Goal: Task Accomplishment & Management: Complete application form

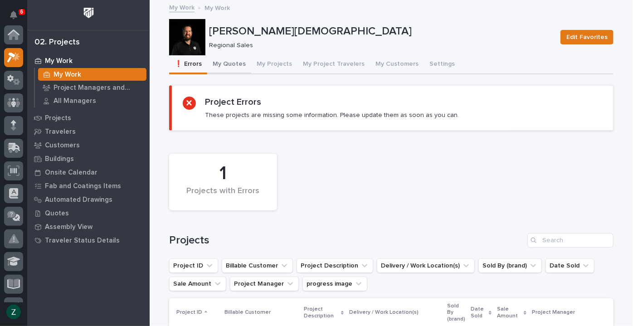
scroll to position [23, 0]
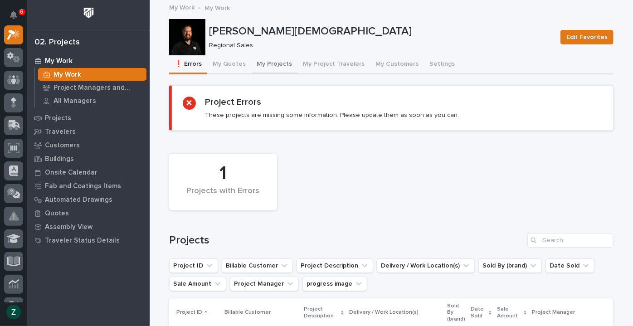
click at [278, 63] on button "My Projects" at bounding box center [274, 64] width 46 height 19
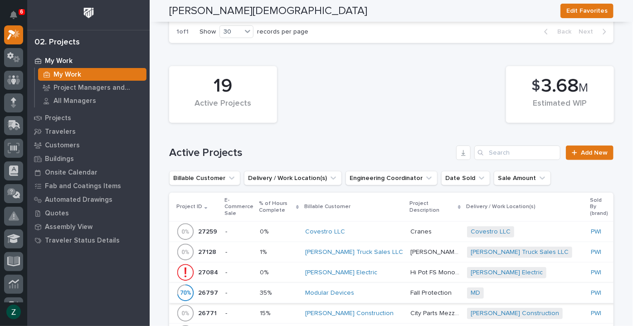
scroll to position [453, 0]
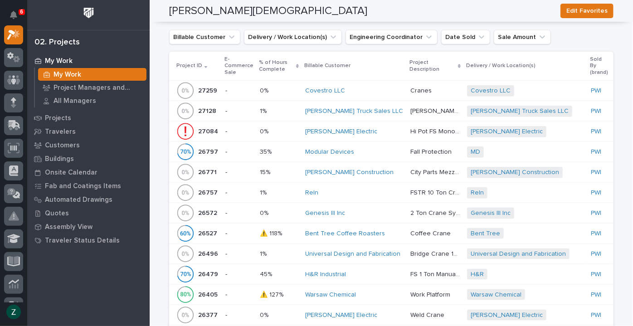
click at [368, 192] on div "Reln" at bounding box center [354, 193] width 98 height 8
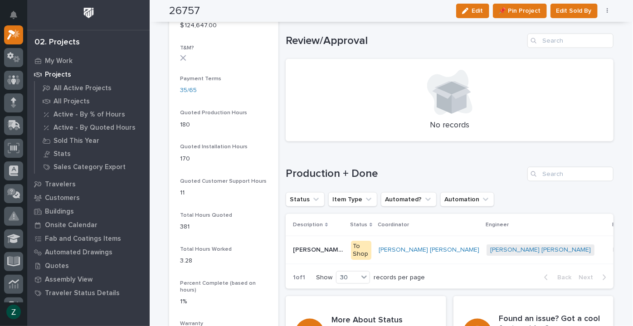
scroll to position [701, 0]
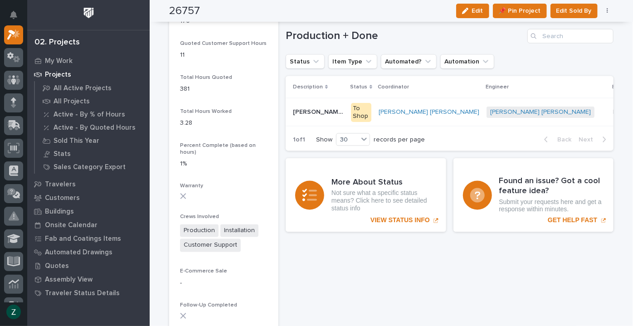
click at [613, 112] on p "Production" at bounding box center [629, 112] width 33 height 10
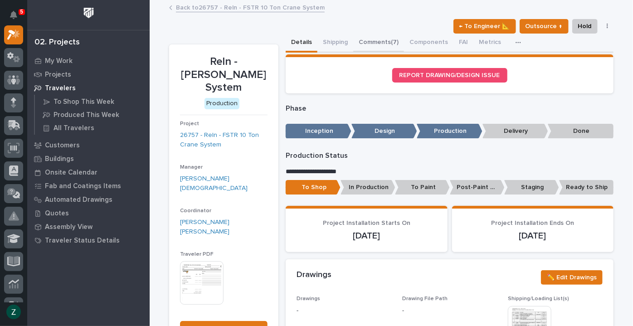
click at [377, 34] on button "Comments (7)" at bounding box center [378, 43] width 51 height 19
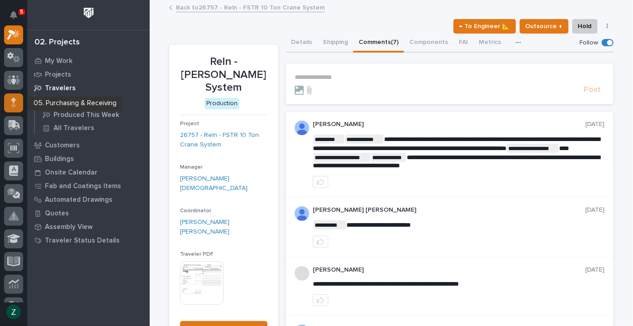
click at [15, 100] on icon at bounding box center [13, 99] width 5 height 5
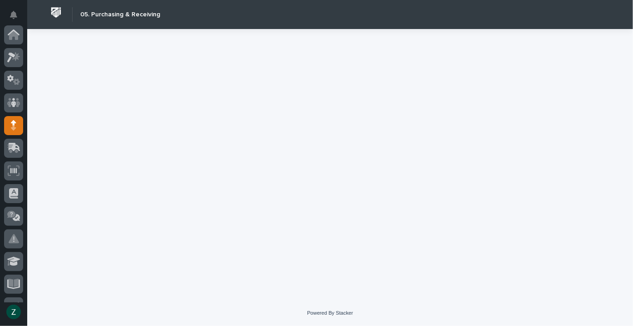
scroll to position [91, 0]
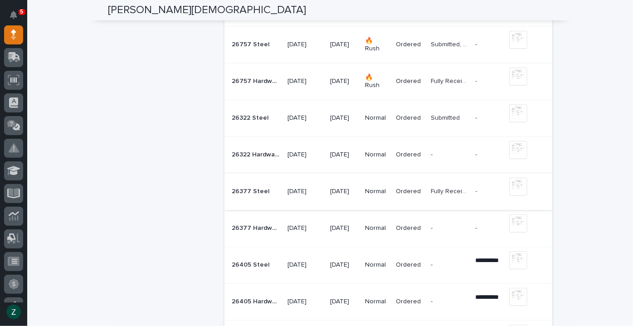
scroll to position [288, 0]
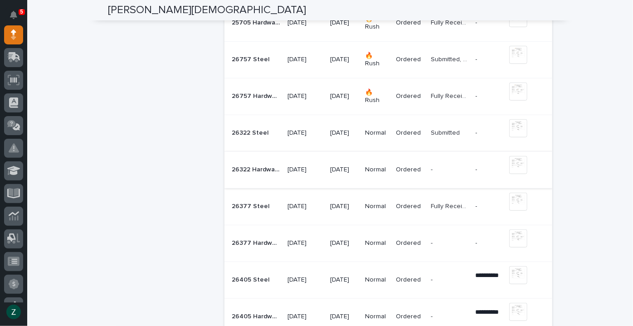
click at [517, 164] on img at bounding box center [518, 165] width 18 height 18
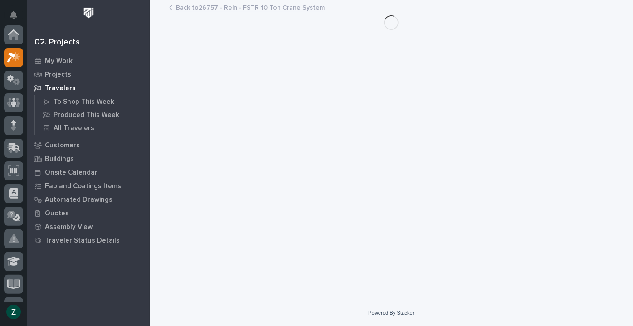
scroll to position [23, 0]
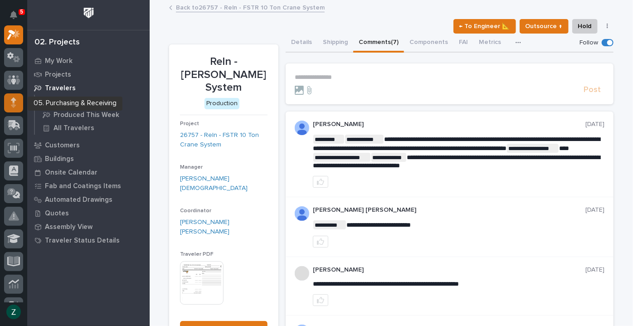
click at [18, 102] on div at bounding box center [13, 102] width 19 height 19
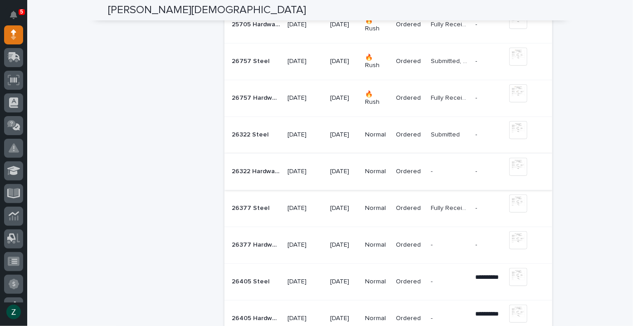
scroll to position [288, 0]
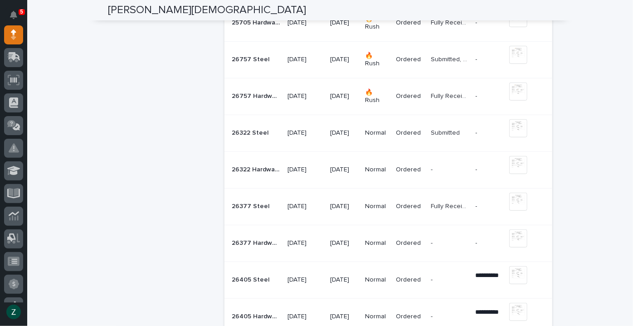
click at [257, 135] on p "26322 Steel" at bounding box center [251, 132] width 39 height 10
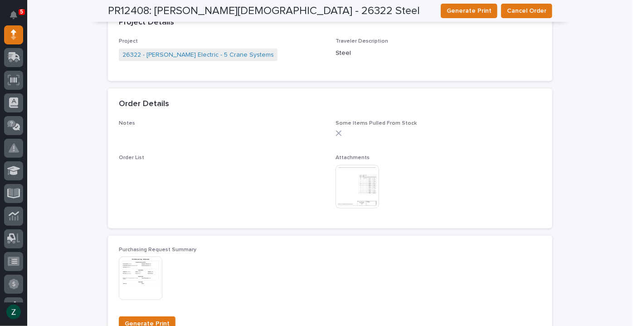
scroll to position [494, 0]
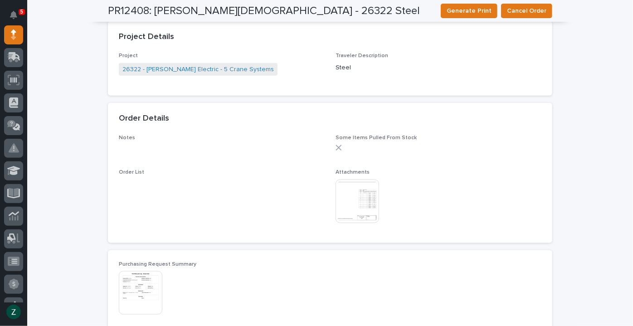
click at [356, 191] on img at bounding box center [358, 202] width 44 height 44
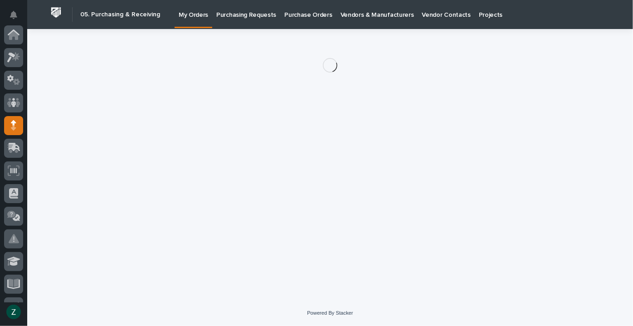
scroll to position [91, 0]
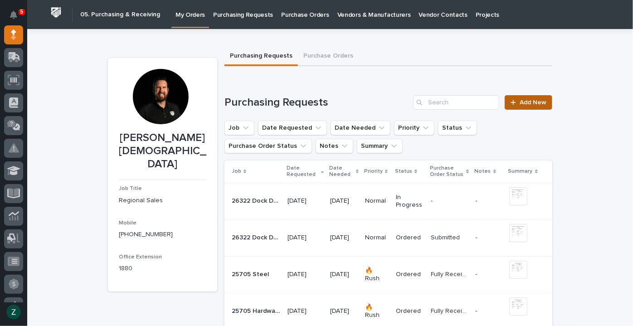
click at [530, 103] on span "Add New" at bounding box center [533, 102] width 27 height 6
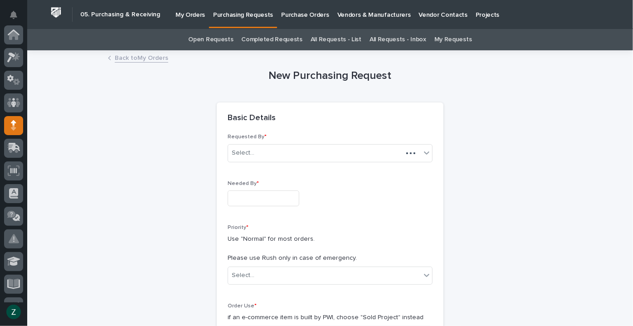
scroll to position [91, 0]
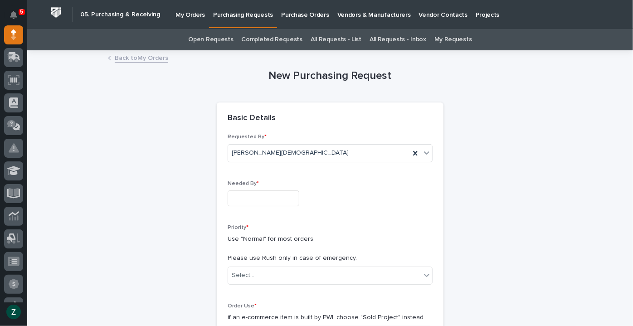
click at [297, 206] on div "Needed By *" at bounding box center [330, 196] width 205 height 33
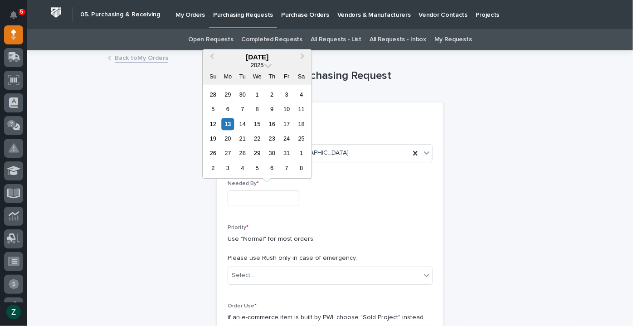
click at [299, 199] on input "text" at bounding box center [264, 198] width 72 height 16
click at [290, 152] on div "31" at bounding box center [287, 153] width 12 height 12
type input "**********"
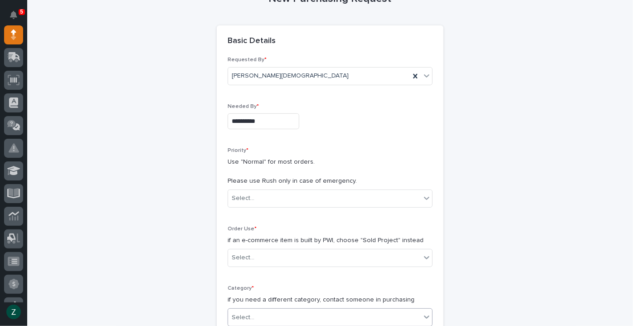
scroll to position [206, 0]
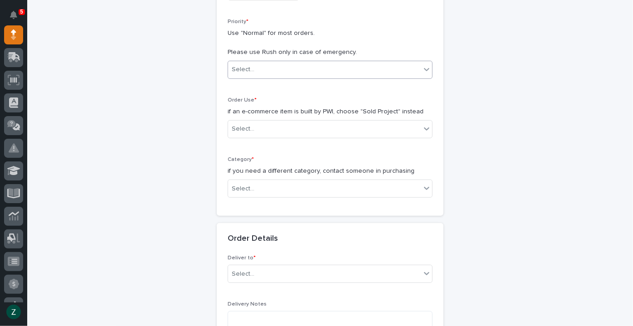
click at [326, 72] on div "Select..." at bounding box center [324, 69] width 193 height 15
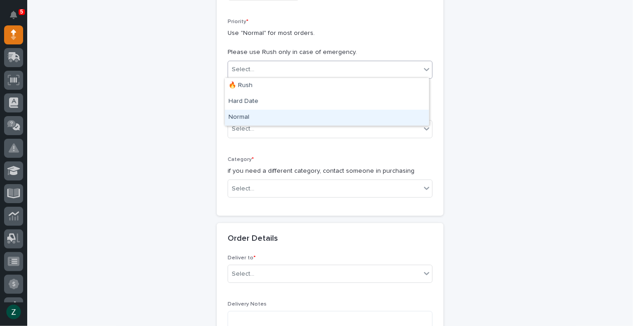
click at [310, 116] on div "Normal" at bounding box center [327, 118] width 204 height 16
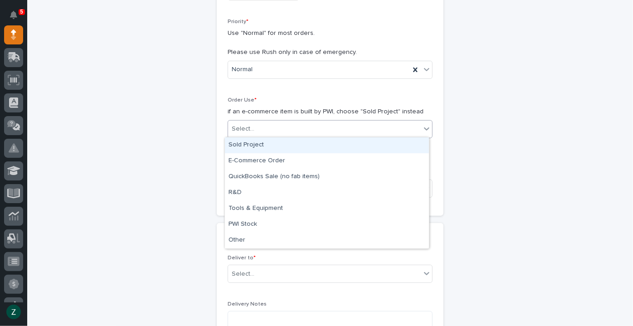
click at [302, 128] on div "Select..." at bounding box center [324, 129] width 193 height 15
click at [303, 148] on div "Sold Project" at bounding box center [327, 145] width 204 height 16
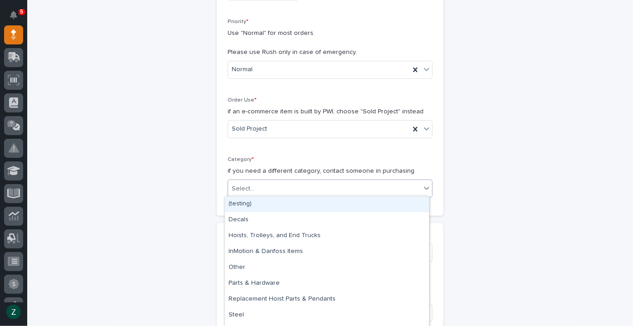
click at [312, 191] on div "Select..." at bounding box center [324, 188] width 193 height 15
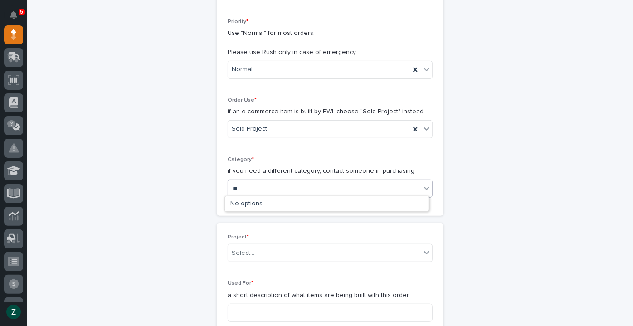
type input "*"
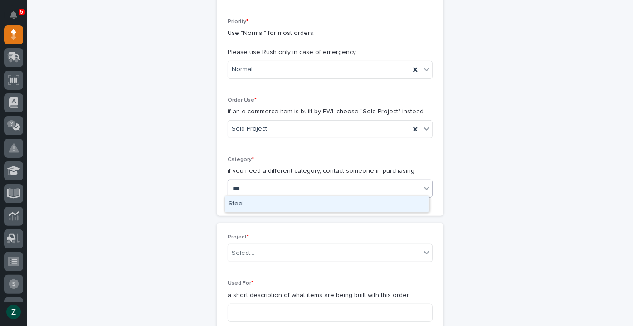
type input "****"
click at [316, 200] on div "Steel" at bounding box center [327, 204] width 204 height 16
click at [417, 251] on div "Select..." at bounding box center [324, 253] width 193 height 15
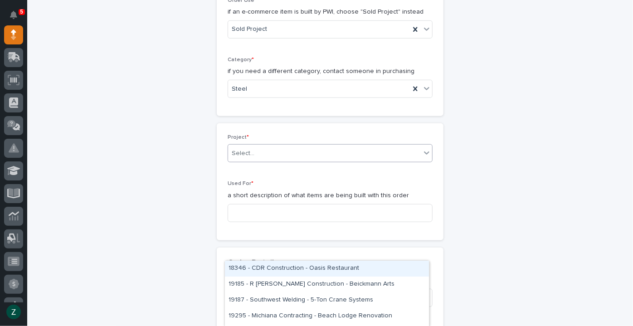
scroll to position [330, 0]
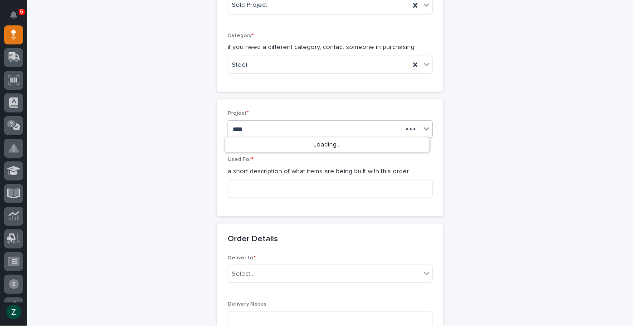
type input "*****"
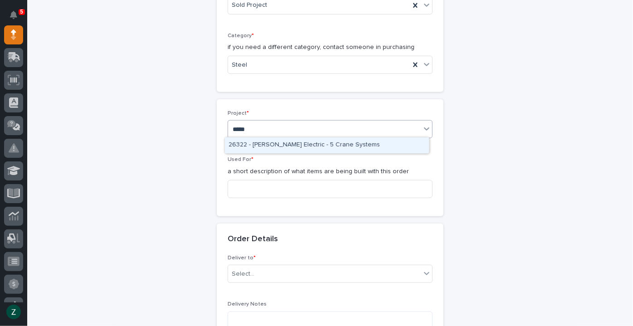
click at [357, 142] on div "26322 - [PERSON_NAME] Electric - 5 Crane Systems" at bounding box center [327, 145] width 204 height 16
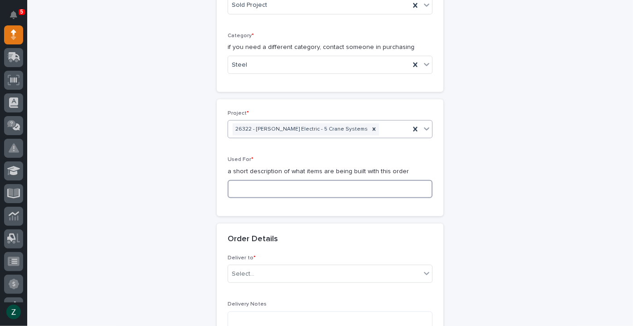
click at [346, 185] on input at bounding box center [330, 189] width 205 height 18
type input "QA Cell #4"
click at [263, 273] on div "Select..." at bounding box center [324, 274] width 193 height 15
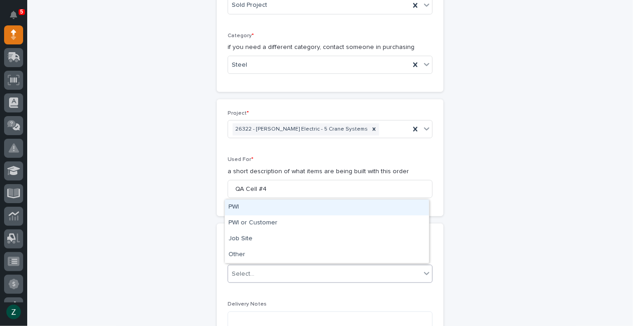
click at [301, 208] on div "PWI" at bounding box center [327, 208] width 204 height 16
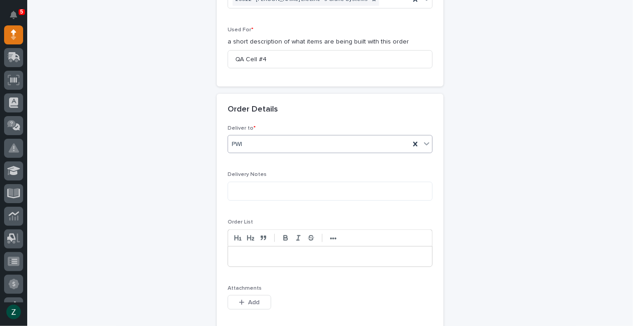
scroll to position [577, 0]
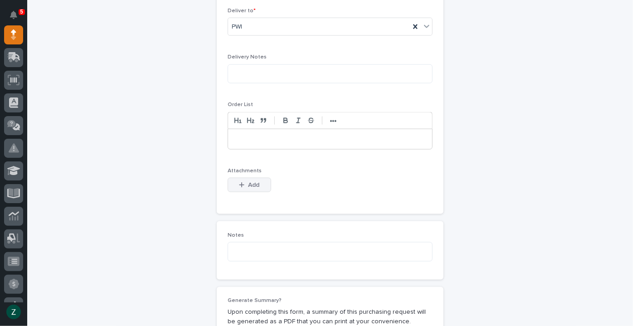
click at [256, 183] on span "Add" at bounding box center [253, 185] width 11 height 8
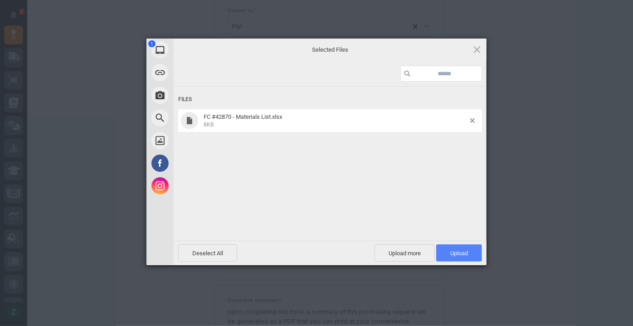
click at [470, 257] on span "Upload 1" at bounding box center [459, 252] width 46 height 17
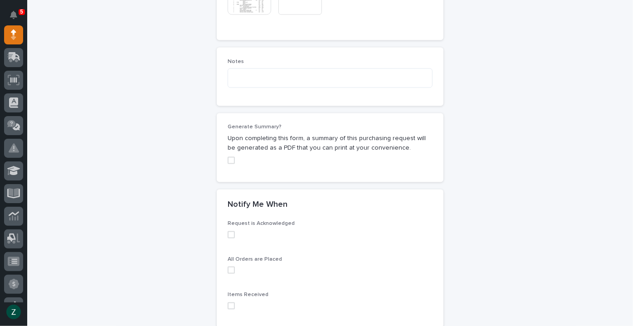
scroll to position [875, 0]
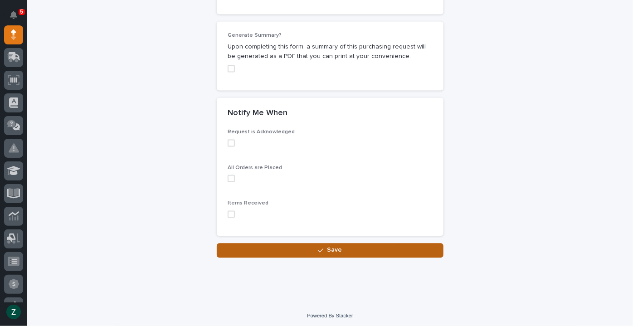
click at [318, 247] on icon "button" at bounding box center [320, 250] width 5 height 6
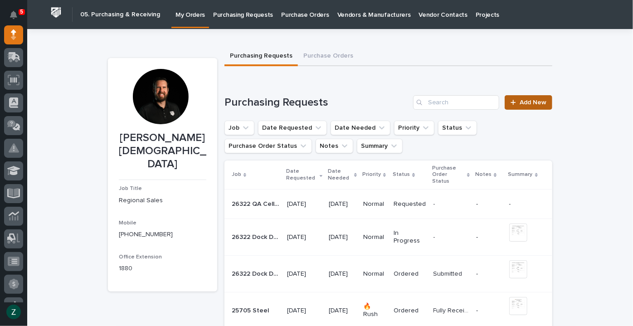
click at [528, 102] on span "Add New" at bounding box center [533, 102] width 27 height 6
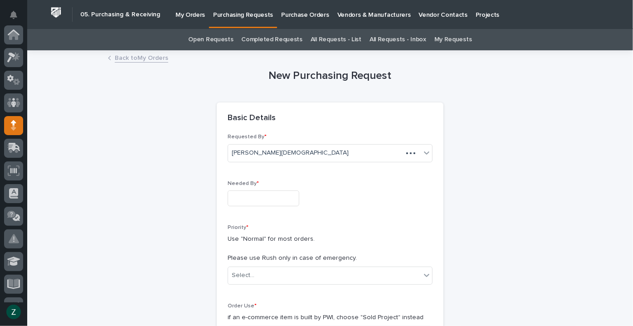
scroll to position [91, 0]
click at [284, 200] on input "text" at bounding box center [264, 198] width 72 height 16
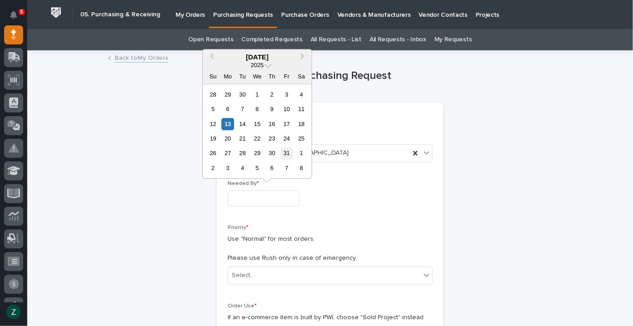
click at [287, 150] on div "31" at bounding box center [287, 153] width 12 height 12
type input "**********"
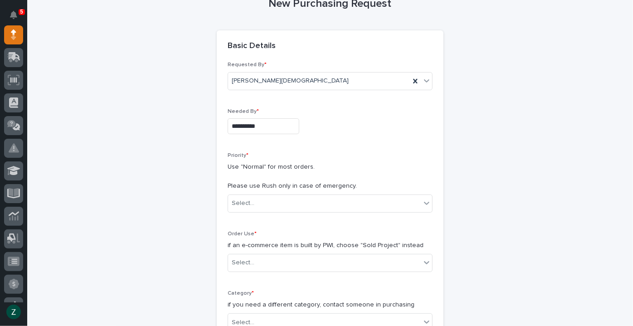
scroll to position [165, 0]
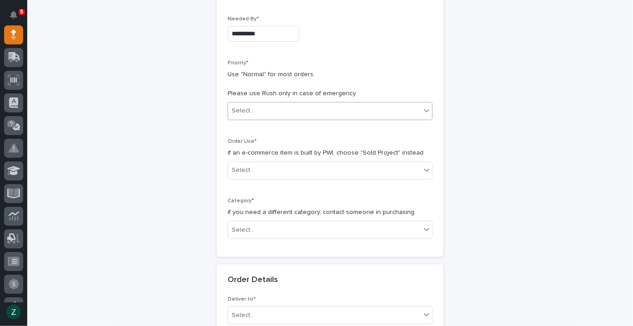
click at [298, 113] on div "Select..." at bounding box center [324, 110] width 193 height 15
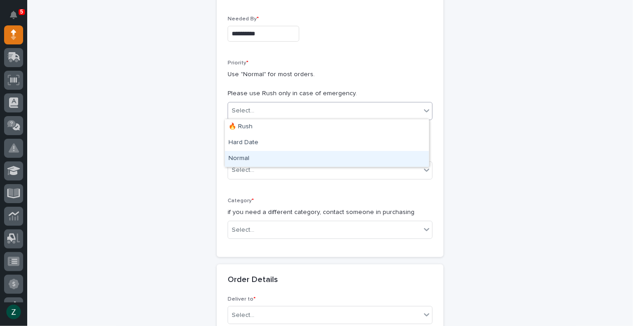
click at [283, 161] on div "Normal" at bounding box center [327, 159] width 204 height 16
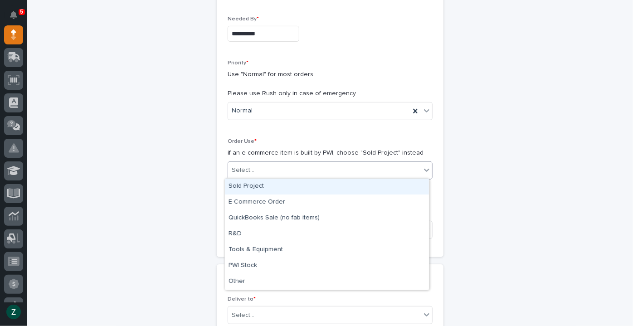
click at [280, 165] on div "Select..." at bounding box center [324, 170] width 193 height 15
drag, startPoint x: 292, startPoint y: 182, endPoint x: 298, endPoint y: 185, distance: 7.1
click at [292, 183] on div "Sold Project" at bounding box center [327, 187] width 204 height 16
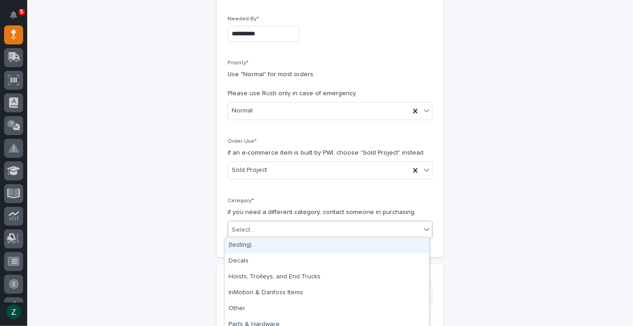
click at [307, 226] on div "Select..." at bounding box center [324, 230] width 193 height 15
type input "*"
click at [312, 244] on div "Parts & Hardware" at bounding box center [327, 246] width 204 height 16
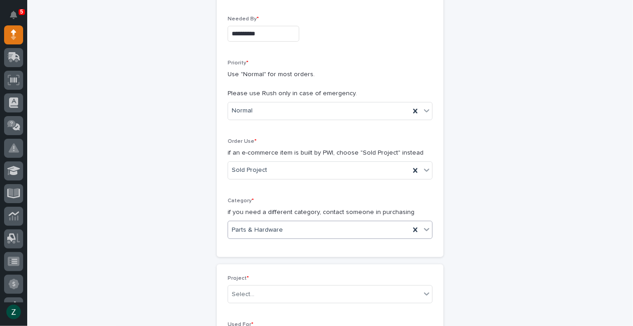
scroll to position [288, 0]
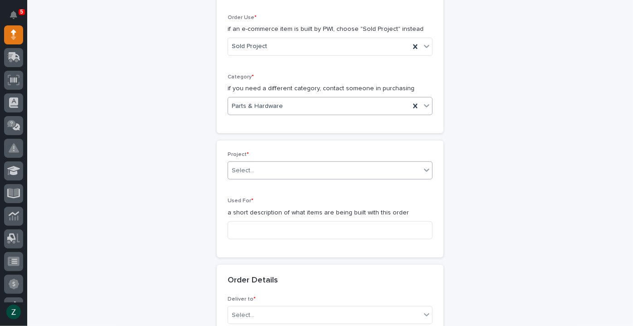
click at [291, 172] on div "Select..." at bounding box center [324, 170] width 193 height 15
type input "*****"
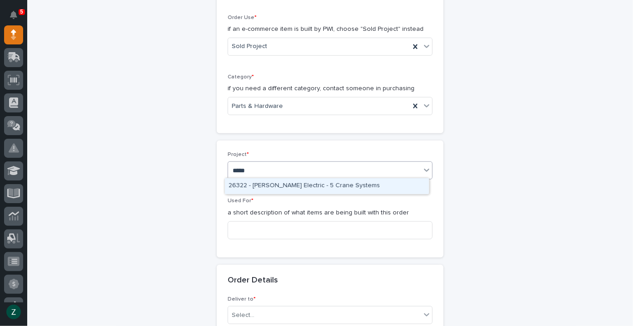
click at [292, 184] on div "26322 - [PERSON_NAME] Electric - 5 Crane Systems" at bounding box center [327, 186] width 204 height 16
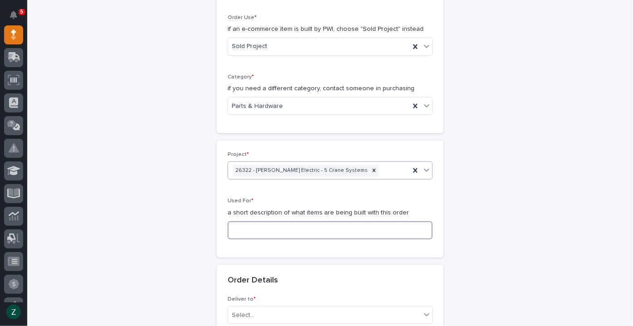
click at [276, 224] on input at bounding box center [330, 230] width 205 height 18
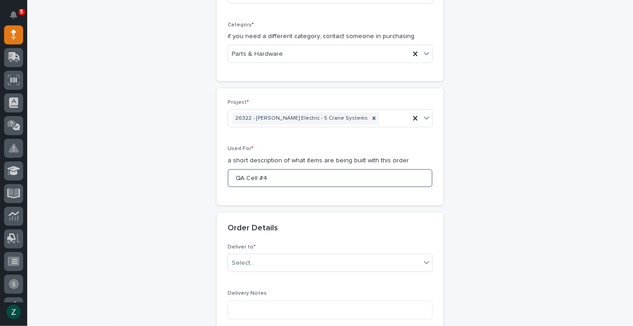
scroll to position [412, 0]
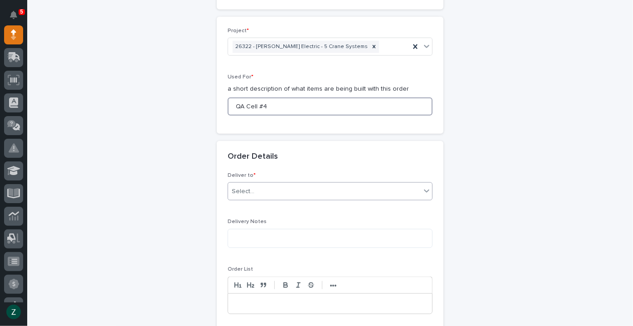
type input "QA Cell #4"
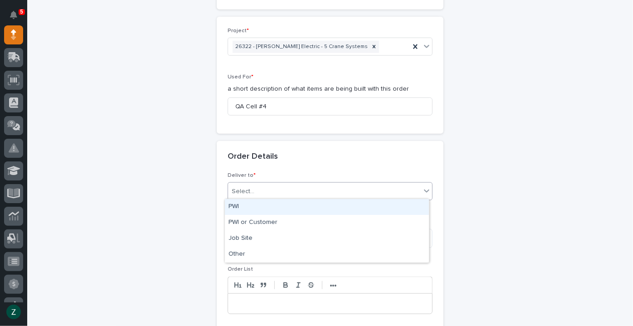
click at [301, 184] on div "Select..." at bounding box center [324, 191] width 193 height 15
click at [292, 208] on div "PWI" at bounding box center [327, 207] width 204 height 16
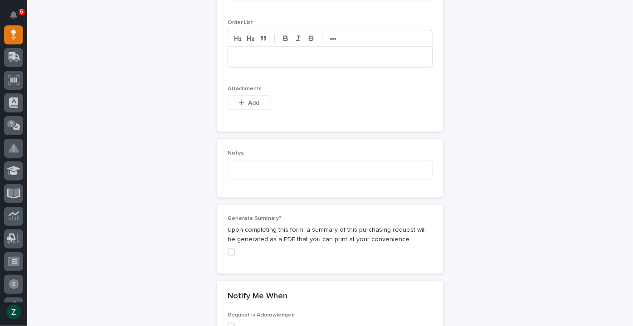
scroll to position [659, 0]
click at [239, 100] on icon "button" at bounding box center [241, 102] width 5 height 6
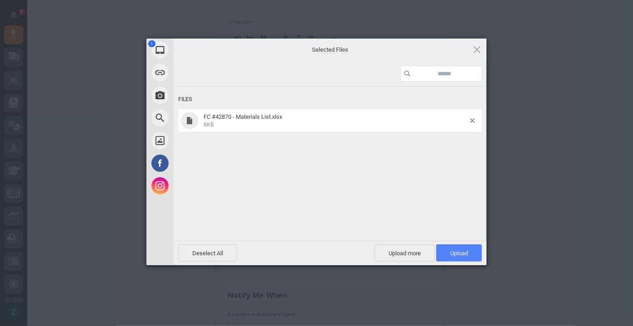
click at [446, 247] on span "Upload 1" at bounding box center [459, 252] width 46 height 17
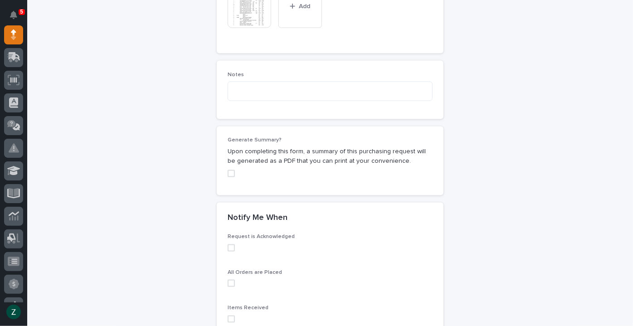
scroll to position [875, 0]
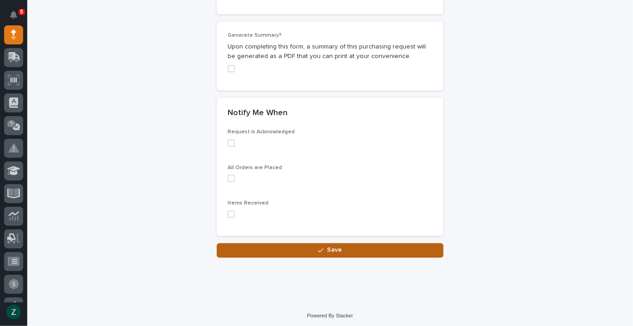
click at [355, 248] on button "Save" at bounding box center [330, 250] width 227 height 15
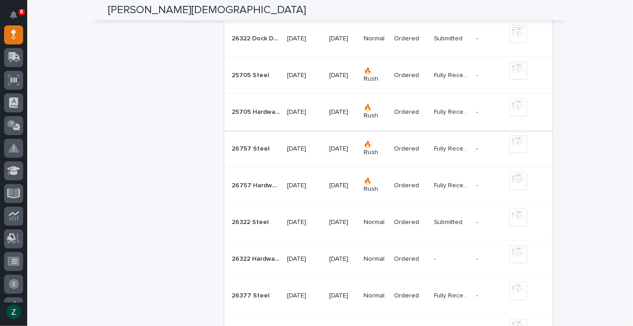
scroll to position [330, 0]
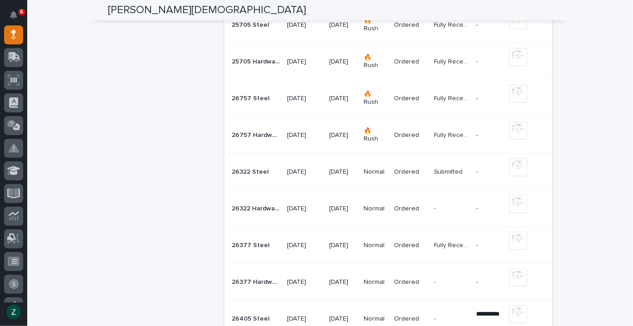
click at [316, 179] on td "[DATE]" at bounding box center [304, 172] width 42 height 37
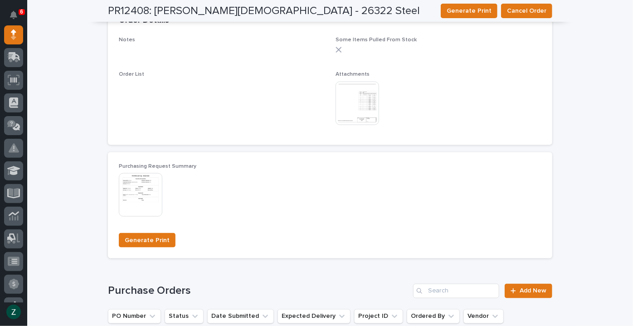
scroll to position [494, 0]
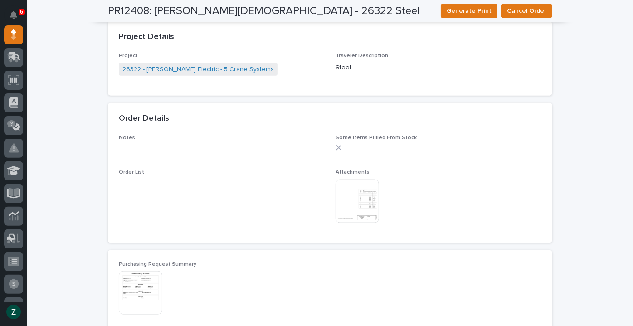
click at [360, 199] on img at bounding box center [358, 202] width 44 height 44
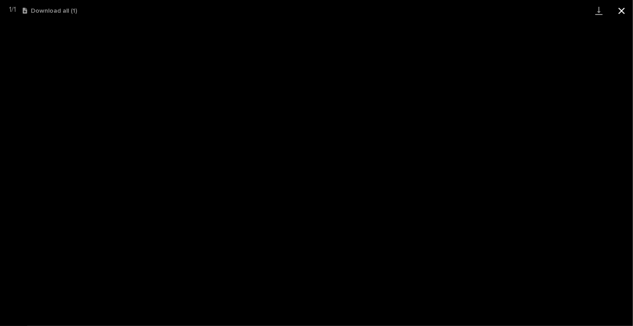
click at [624, 8] on button "Close gallery" at bounding box center [621, 10] width 23 height 21
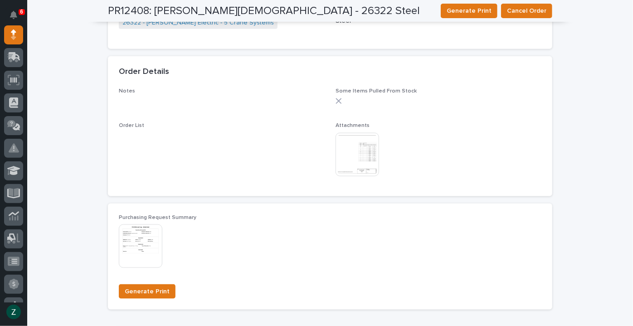
scroll to position [618, 0]
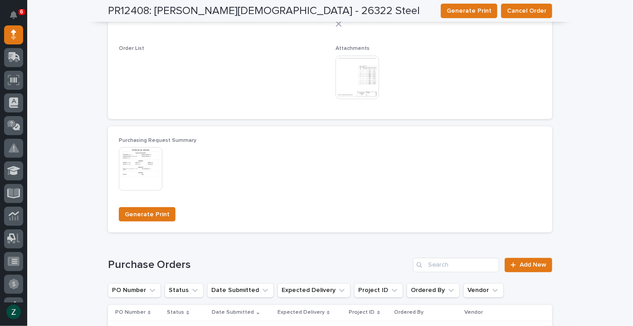
click at [144, 163] on img at bounding box center [141, 169] width 44 height 44
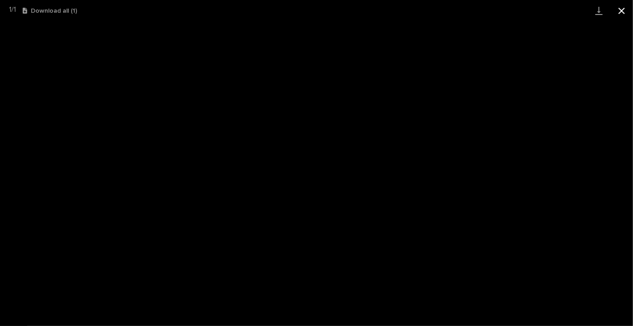
click at [624, 7] on button "Close gallery" at bounding box center [621, 10] width 23 height 21
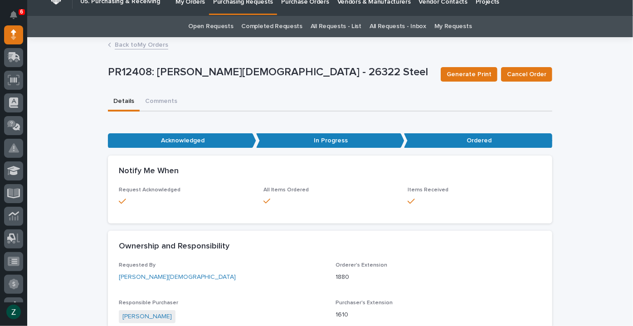
scroll to position [0, 0]
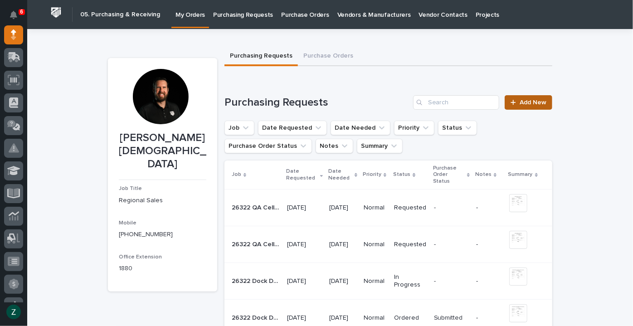
click at [528, 102] on span "Add New" at bounding box center [533, 102] width 27 height 6
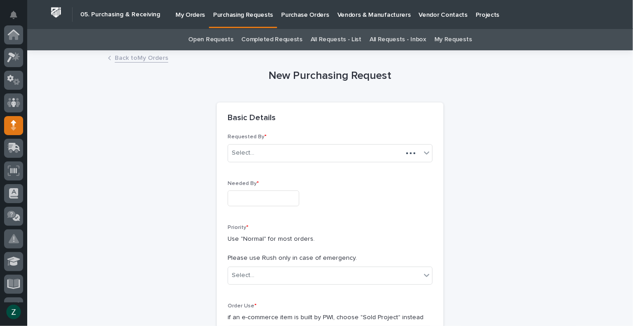
scroll to position [91, 0]
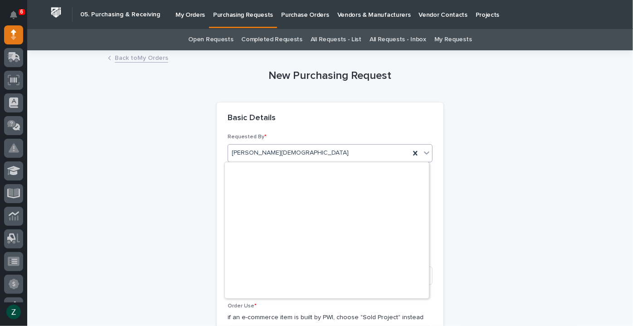
click at [332, 151] on div "[PERSON_NAME][DEMOGRAPHIC_DATA]" at bounding box center [319, 153] width 182 height 15
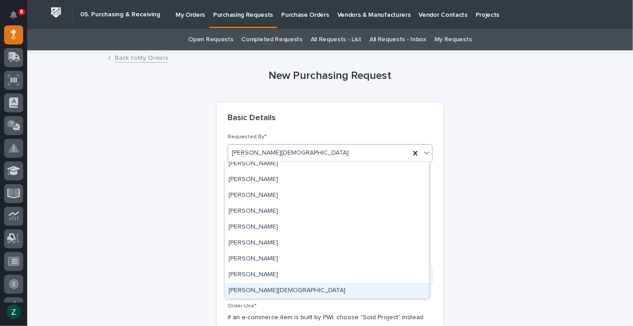
click at [336, 294] on div "[PERSON_NAME][DEMOGRAPHIC_DATA]" at bounding box center [327, 291] width 204 height 16
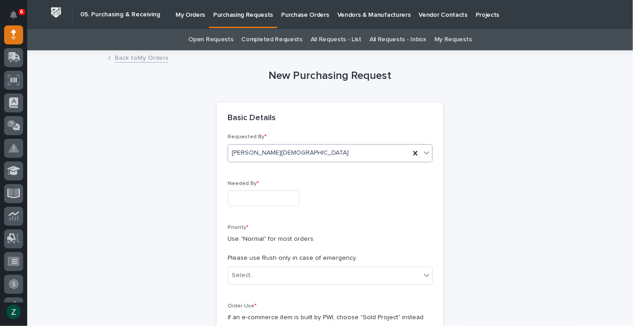
click at [283, 195] on input "text" at bounding box center [264, 198] width 72 height 16
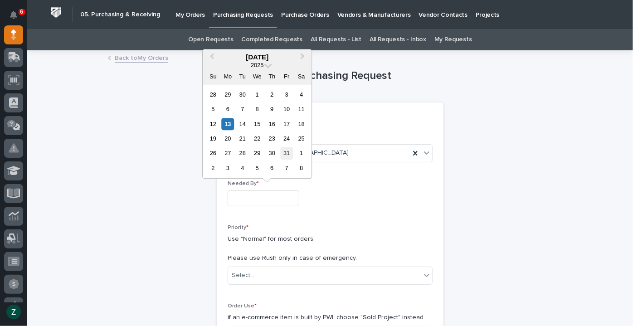
click at [290, 153] on div "31" at bounding box center [287, 153] width 12 height 12
type input "**********"
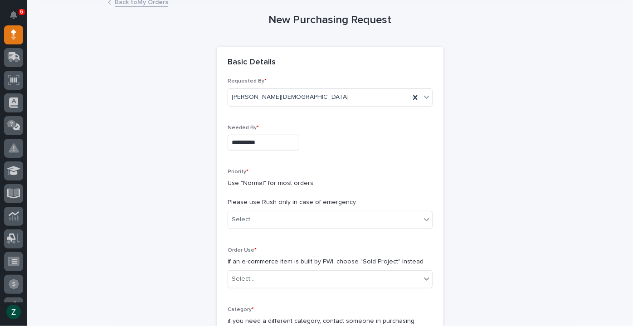
scroll to position [123, 0]
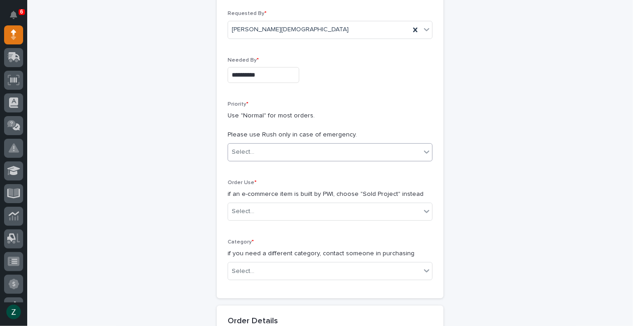
click at [289, 158] on div "Select..." at bounding box center [324, 152] width 193 height 15
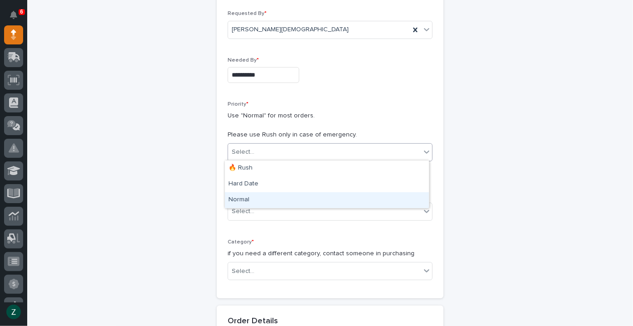
click at [279, 200] on div "Normal" at bounding box center [327, 200] width 204 height 16
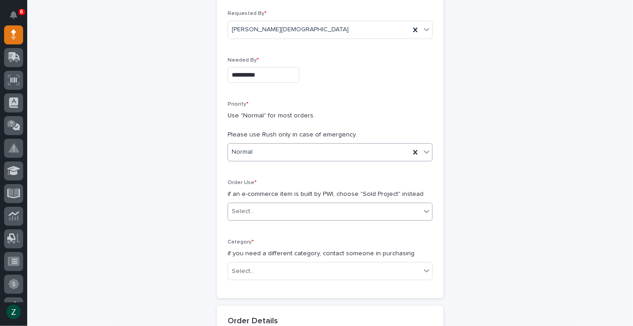
click at [296, 218] on div "Select..." at bounding box center [330, 212] width 205 height 18
type input "****"
click at [424, 207] on icon at bounding box center [426, 211] width 9 height 9
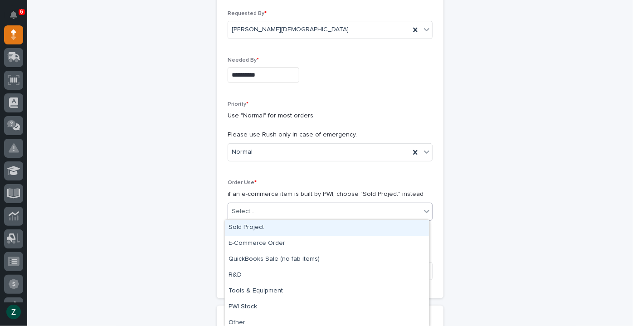
click at [424, 208] on icon at bounding box center [426, 211] width 9 height 9
click at [369, 228] on div "Sold Project" at bounding box center [327, 228] width 204 height 16
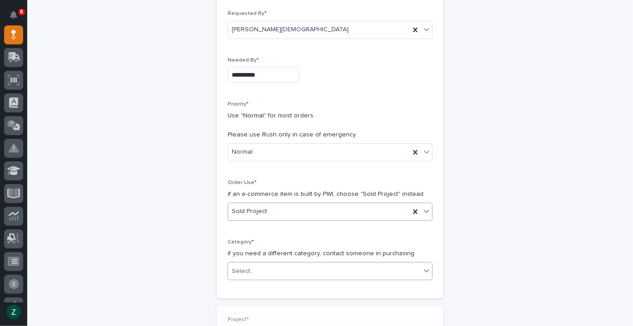
click at [345, 270] on div "Select..." at bounding box center [324, 271] width 193 height 15
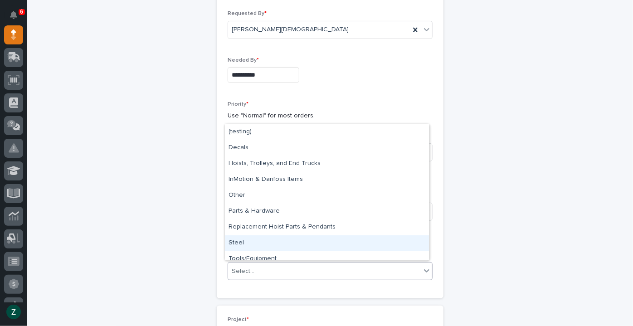
click at [334, 241] on div "Steel" at bounding box center [327, 243] width 204 height 16
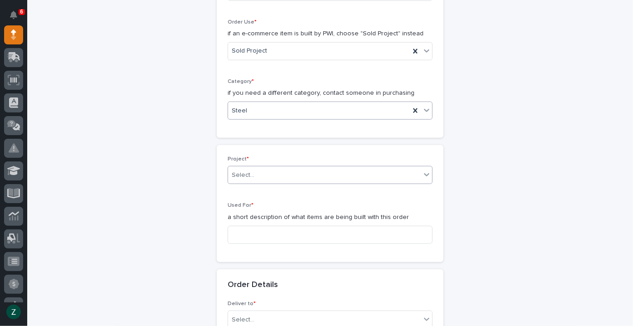
scroll to position [288, 0]
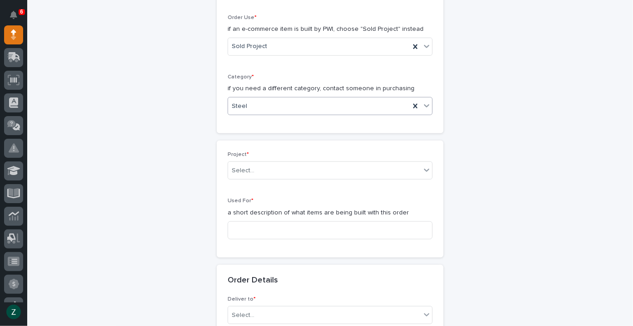
click at [295, 110] on div "Steel" at bounding box center [319, 106] width 182 height 15
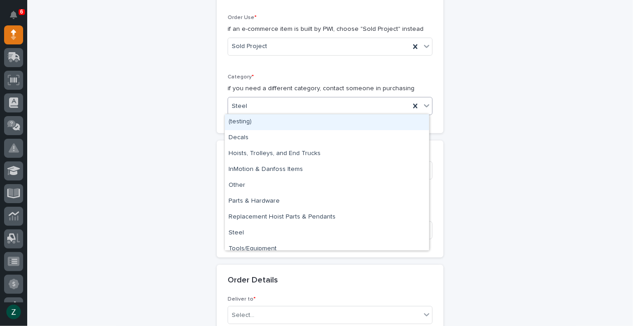
click at [302, 101] on div "Steel" at bounding box center [319, 106] width 182 height 15
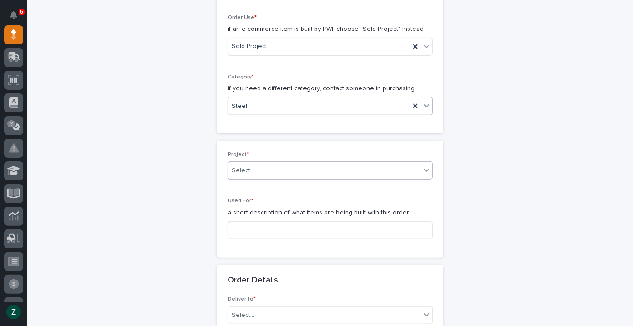
click at [318, 174] on div "Select..." at bounding box center [324, 170] width 193 height 15
type input "*****"
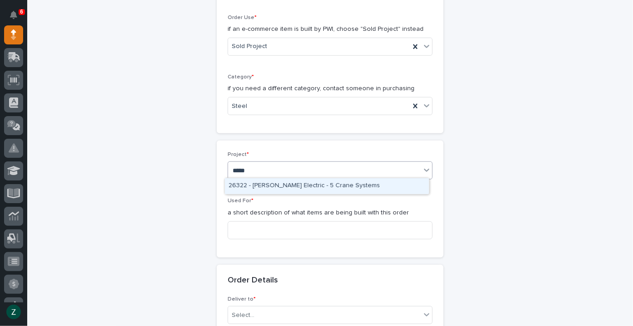
click at [316, 185] on div "26322 - [PERSON_NAME] Electric - 5 Crane Systems" at bounding box center [327, 186] width 204 height 16
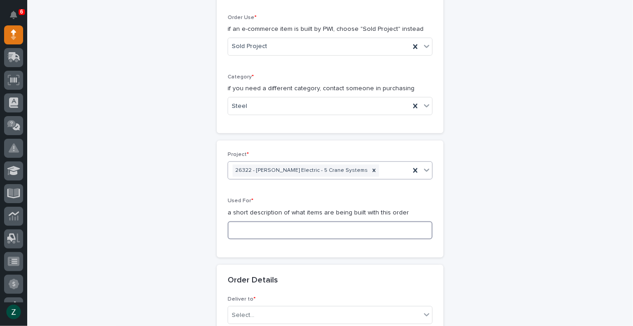
click at [317, 234] on input at bounding box center [330, 230] width 205 height 18
click at [313, 225] on input at bounding box center [330, 230] width 205 height 18
type input "Fabrication Crane"
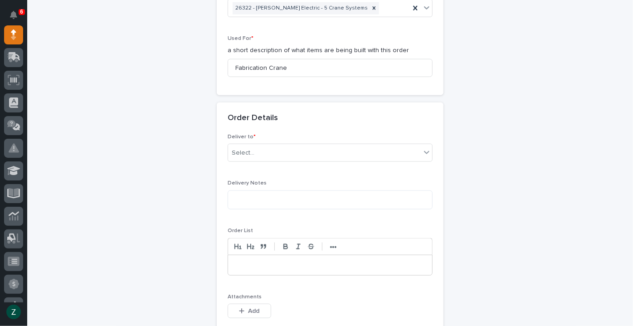
scroll to position [453, 0]
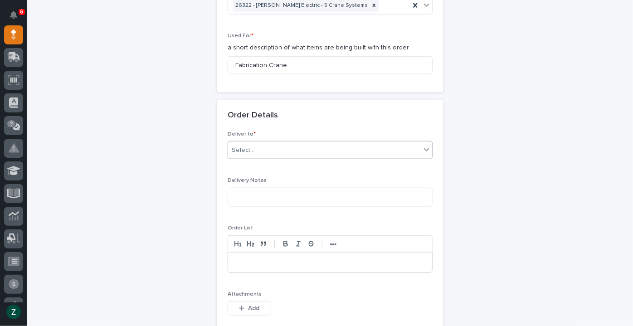
click at [335, 144] on div "Select..." at bounding box center [324, 150] width 193 height 15
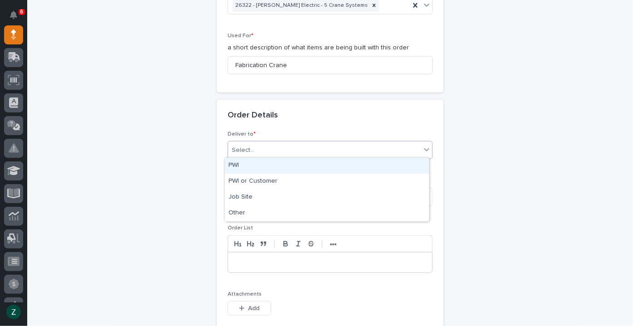
click at [321, 163] on div "PWI" at bounding box center [327, 166] width 204 height 16
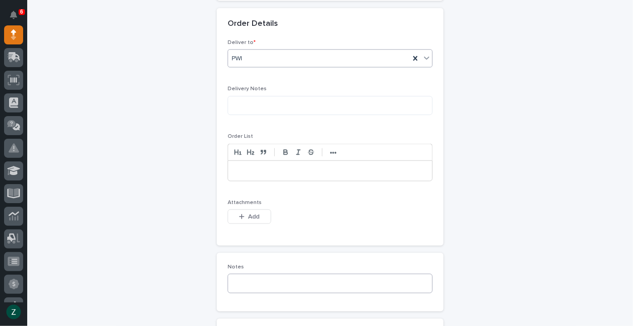
scroll to position [659, 0]
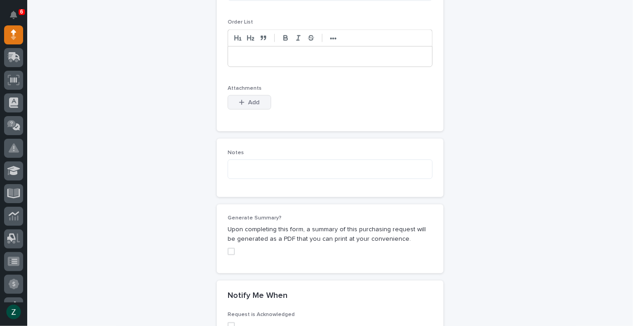
click at [248, 101] on span "Add" at bounding box center [253, 102] width 11 height 8
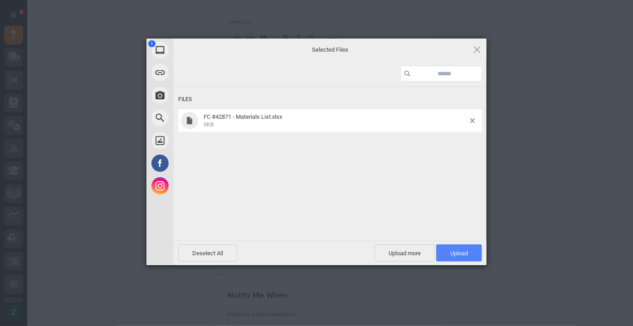
click at [469, 250] on span "Upload 1" at bounding box center [459, 252] width 46 height 17
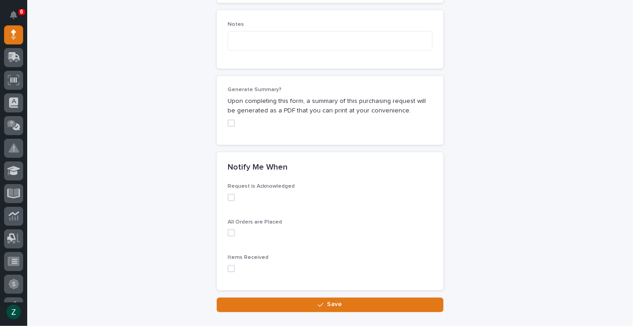
scroll to position [824, 0]
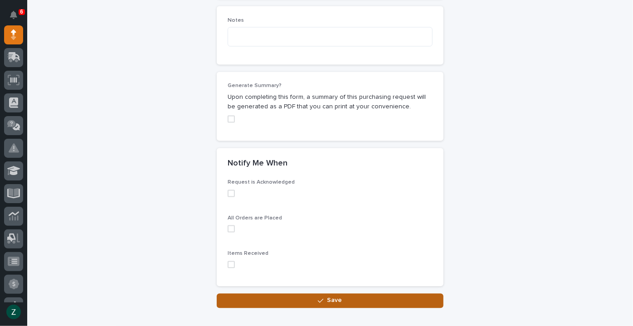
click at [327, 299] on span "Save" at bounding box center [334, 301] width 15 height 8
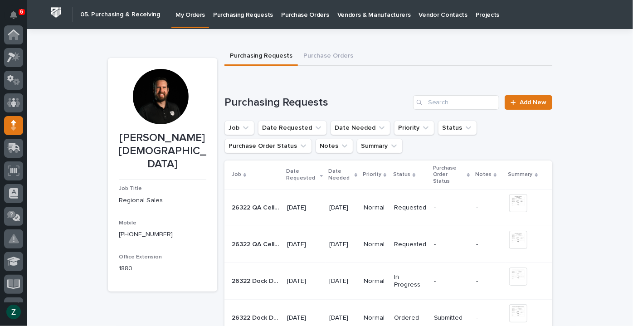
scroll to position [91, 0]
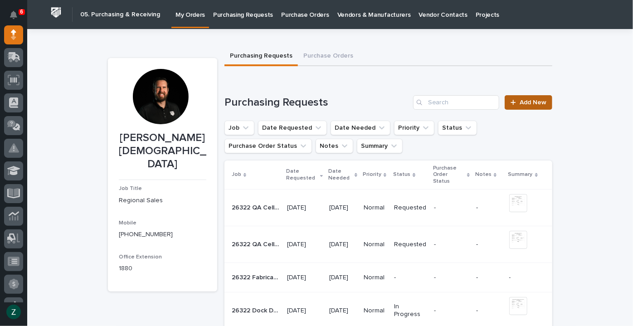
click at [534, 105] on link "Add New" at bounding box center [529, 102] width 48 height 15
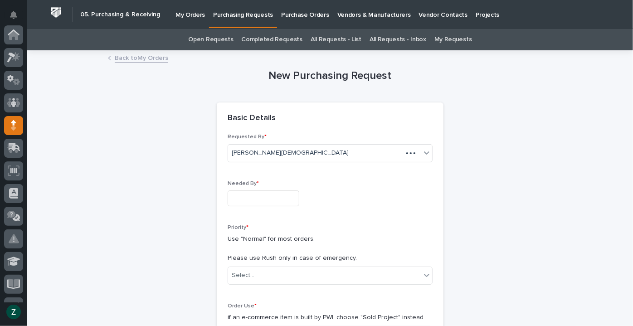
scroll to position [91, 0]
click at [262, 200] on input "text" at bounding box center [264, 198] width 72 height 16
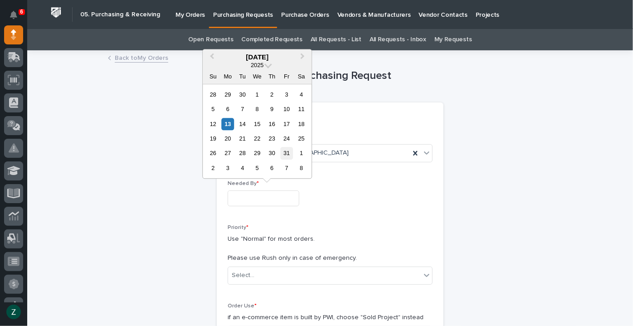
click at [287, 151] on div "31" at bounding box center [287, 153] width 12 height 12
type input "**********"
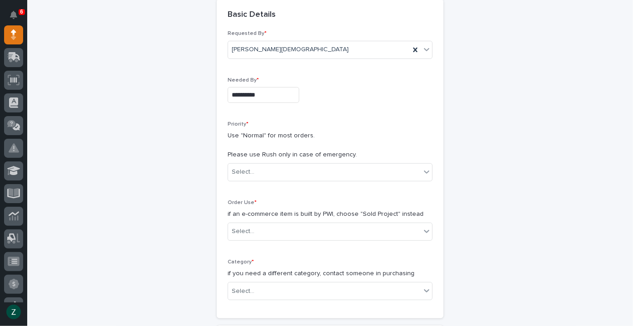
scroll to position [206, 0]
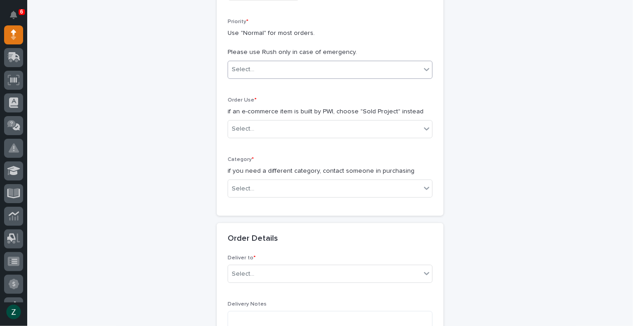
click at [296, 74] on div "Select..." at bounding box center [324, 69] width 193 height 15
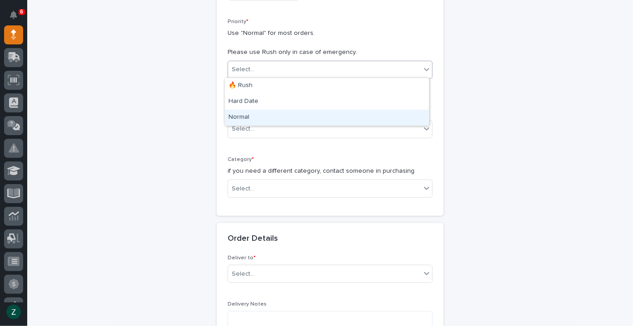
click at [293, 122] on div "Normal" at bounding box center [327, 118] width 204 height 16
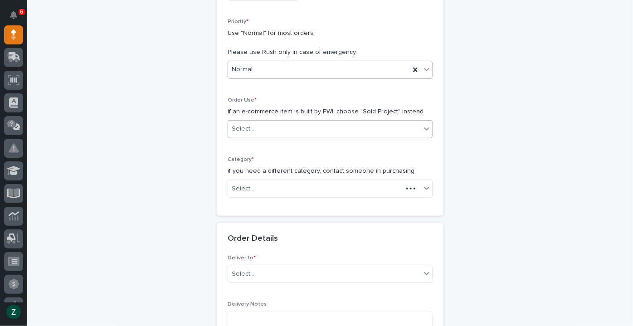
click at [297, 135] on div "Select..." at bounding box center [324, 129] width 193 height 15
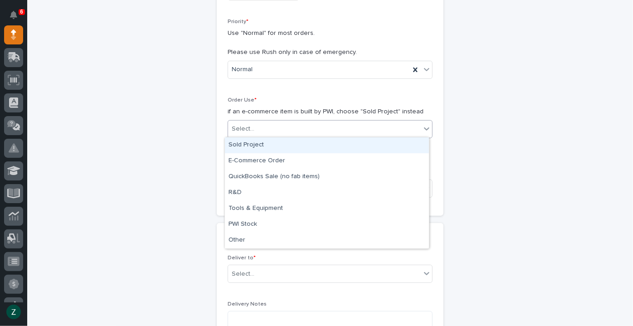
click at [296, 147] on div "Sold Project" at bounding box center [327, 145] width 204 height 16
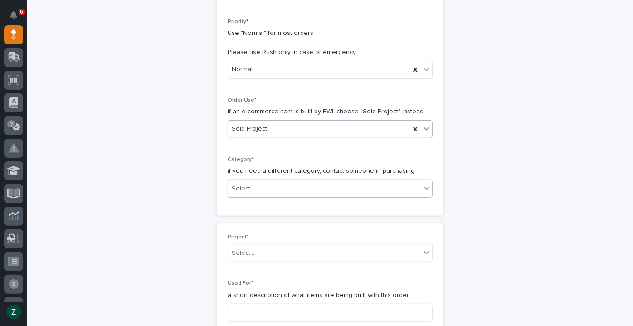
click at [301, 182] on div "Select..." at bounding box center [324, 188] width 193 height 15
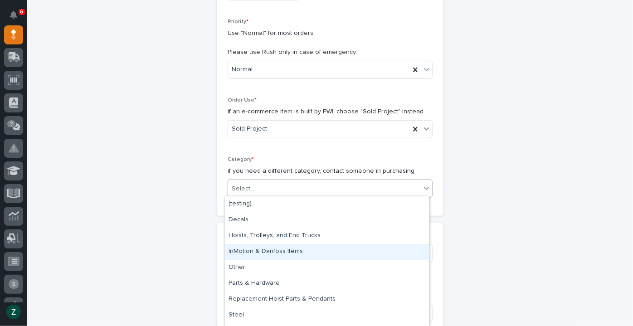
scroll to position [13, 0]
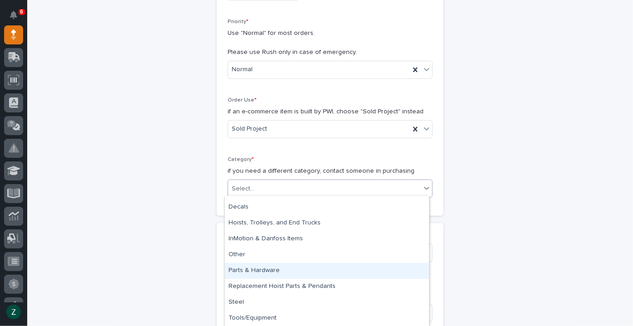
click at [315, 270] on div "Parts & Hardware" at bounding box center [327, 271] width 204 height 16
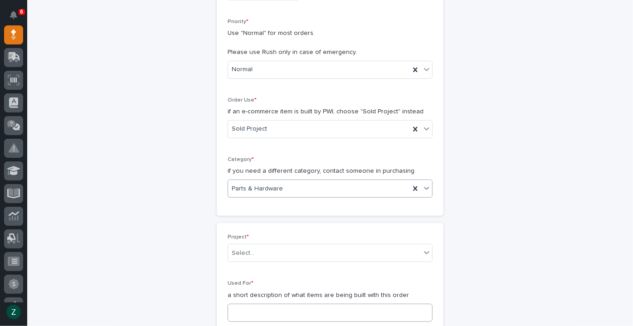
scroll to position [330, 0]
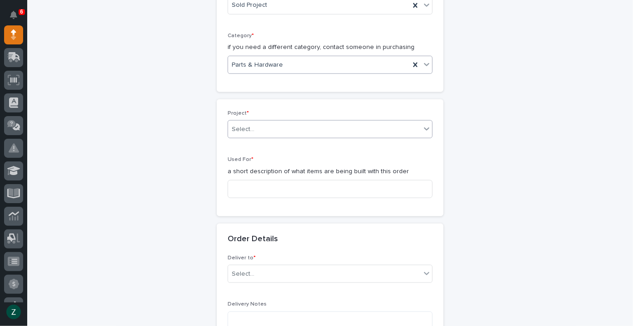
click at [316, 123] on div "Select..." at bounding box center [324, 129] width 193 height 15
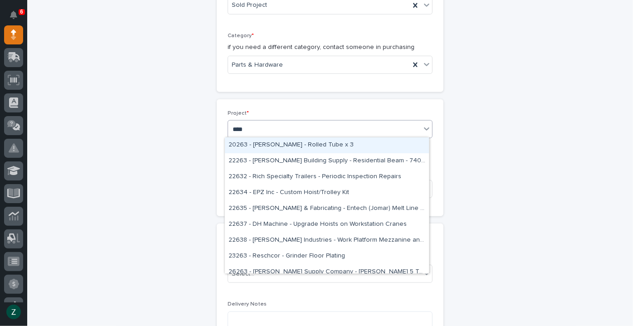
type input "*****"
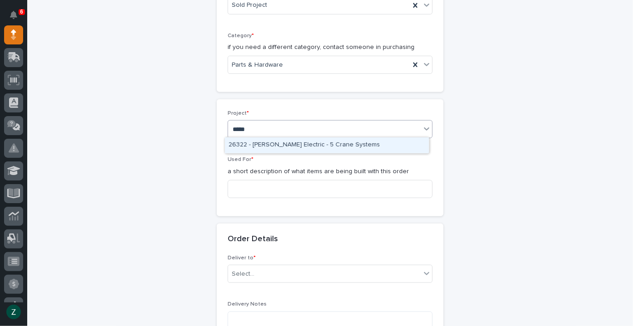
click at [326, 143] on div "26322 - [PERSON_NAME] Electric - 5 Crane Systems" at bounding box center [327, 145] width 204 height 16
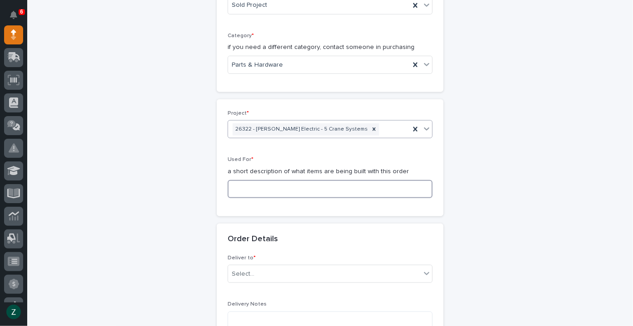
click at [318, 186] on input at bounding box center [330, 189] width 205 height 18
type input "P"
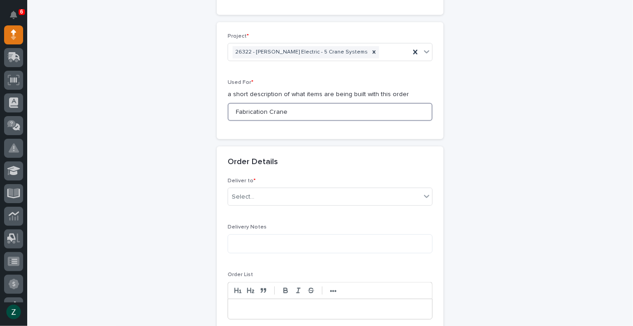
scroll to position [453, 0]
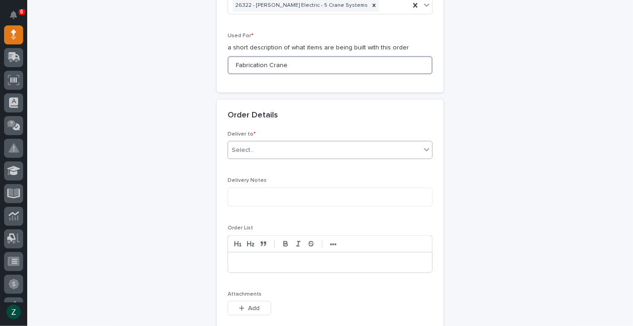
type input "Fabrication Crane"
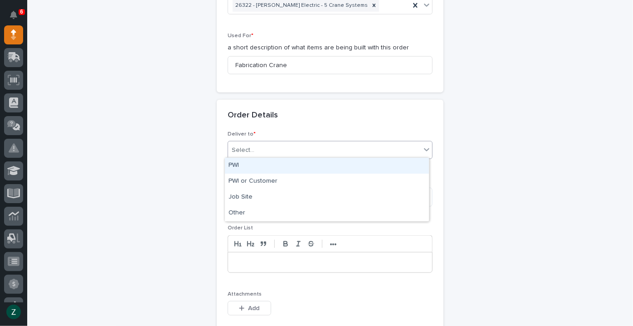
click at [314, 149] on div "Select..." at bounding box center [324, 150] width 193 height 15
click at [309, 165] on div "PWI" at bounding box center [327, 166] width 204 height 16
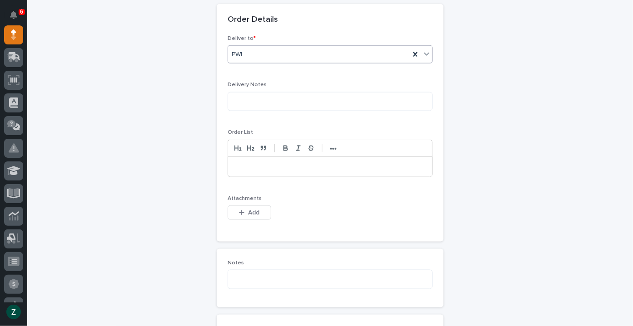
scroll to position [618, 0]
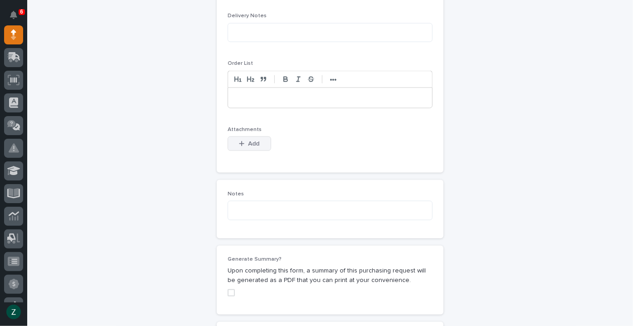
click at [255, 141] on span "Add" at bounding box center [253, 144] width 11 height 8
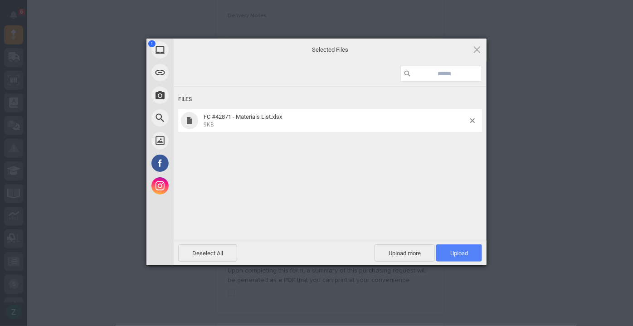
click at [445, 249] on span "Upload 1" at bounding box center [459, 252] width 46 height 17
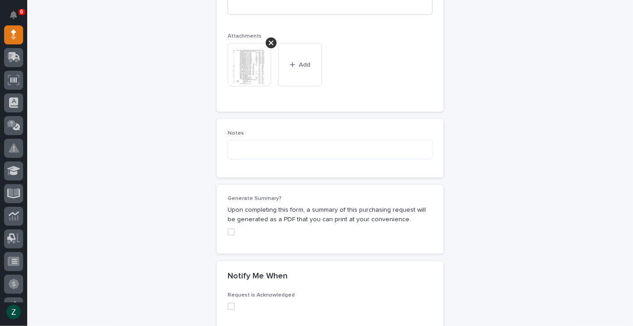
scroll to position [824, 0]
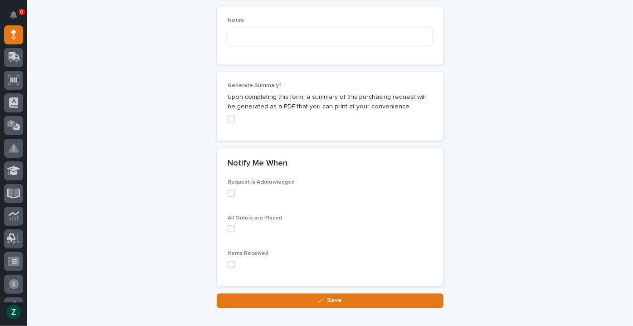
click at [335, 297] on span "Save" at bounding box center [334, 301] width 15 height 8
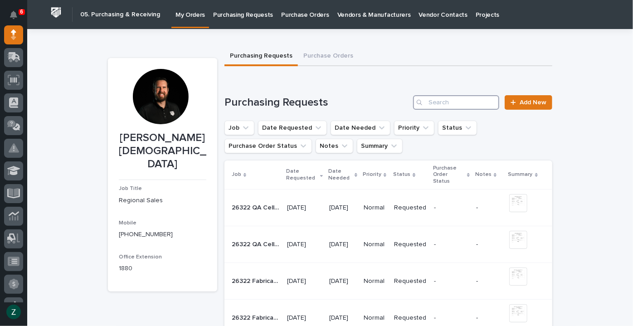
click at [448, 105] on input "Search" at bounding box center [456, 102] width 86 height 15
type input "26322"
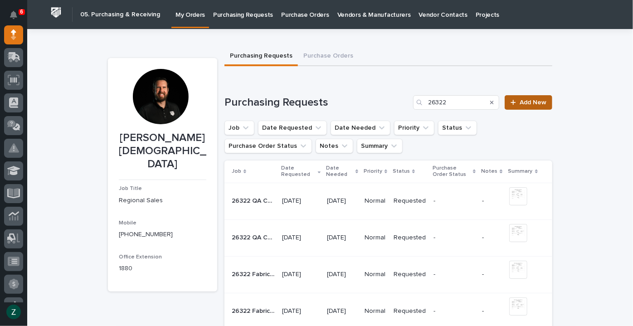
click at [538, 102] on span "Add New" at bounding box center [533, 102] width 27 height 6
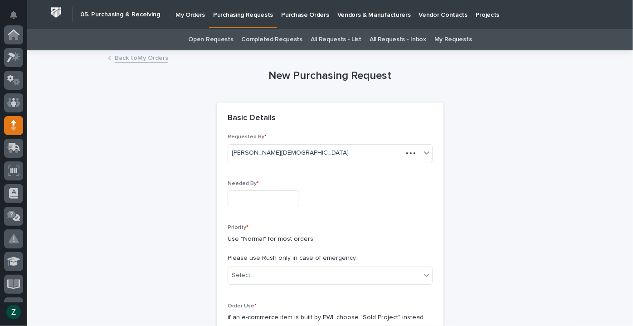
scroll to position [91, 0]
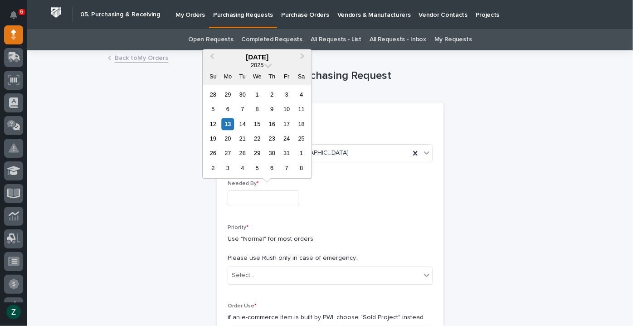
click at [291, 196] on input "text" at bounding box center [264, 198] width 72 height 16
click at [290, 153] on div "31" at bounding box center [287, 153] width 12 height 12
type input "**********"
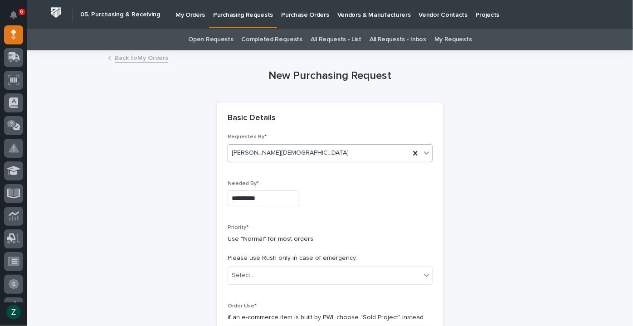
scroll to position [206, 0]
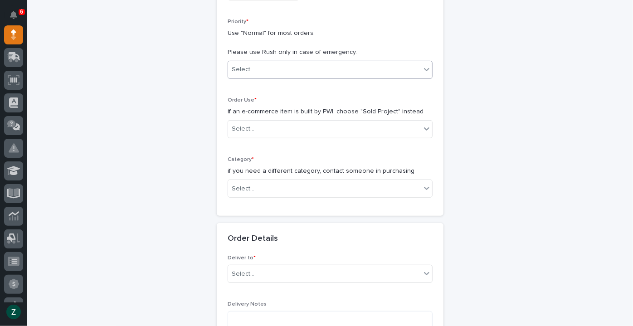
click at [287, 62] on div "Select..." at bounding box center [324, 69] width 193 height 15
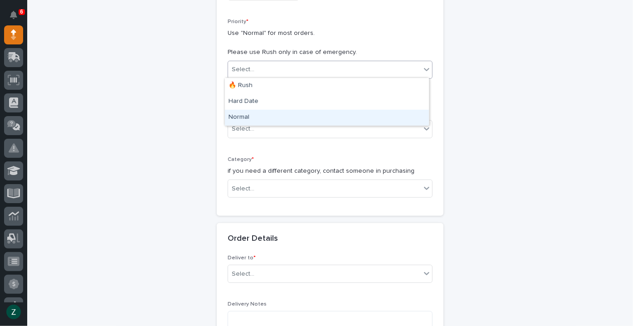
click at [276, 111] on div "Normal" at bounding box center [327, 118] width 204 height 16
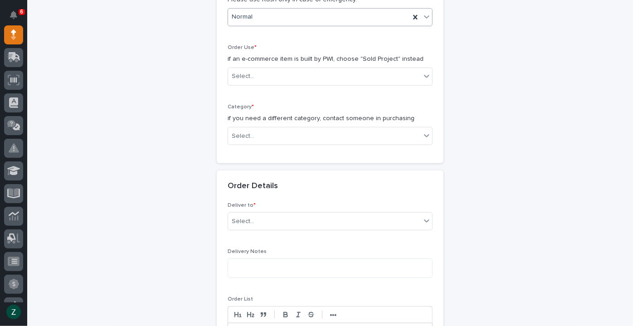
scroll to position [330, 0]
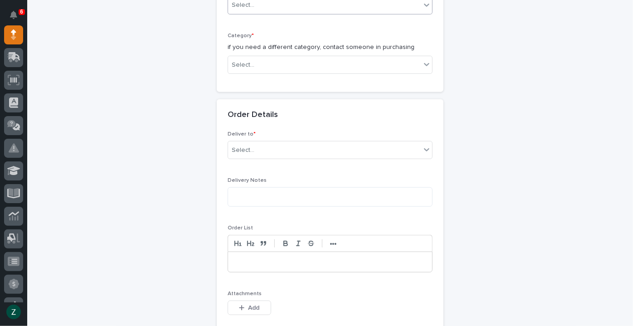
click at [283, 3] on div "Select..." at bounding box center [324, 5] width 193 height 15
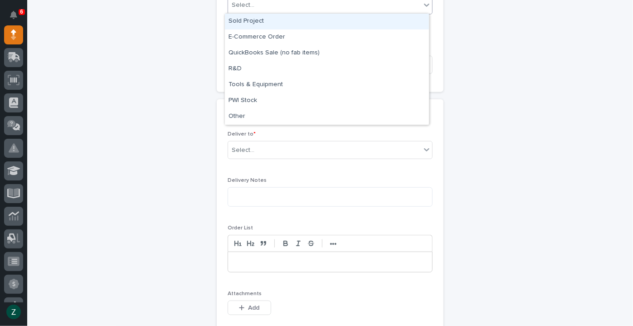
click at [278, 26] on div "Sold Project" at bounding box center [327, 22] width 204 height 16
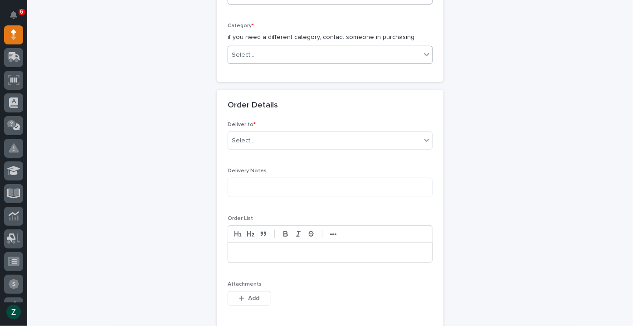
click at [283, 68] on body "**********" at bounding box center [316, 163] width 633 height 326
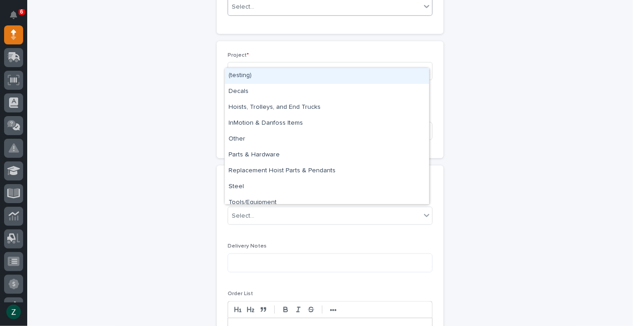
scroll to position [392, 0]
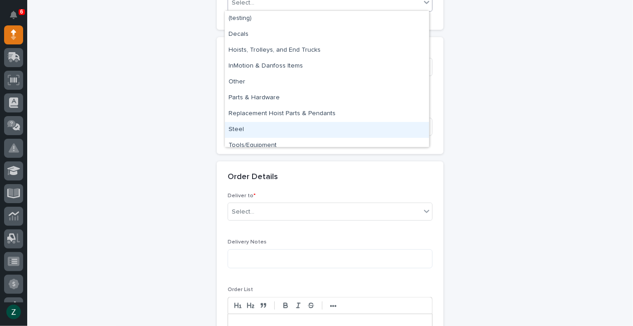
click at [280, 127] on div "Steel" at bounding box center [327, 130] width 204 height 16
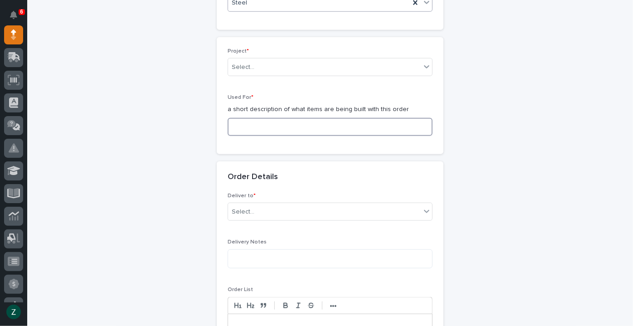
click at [282, 127] on input at bounding box center [330, 127] width 205 height 18
type input "F"
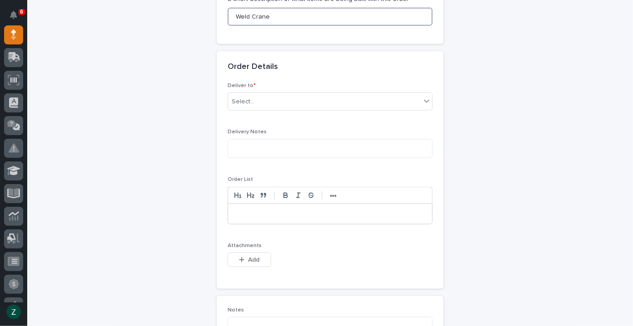
scroll to position [515, 0]
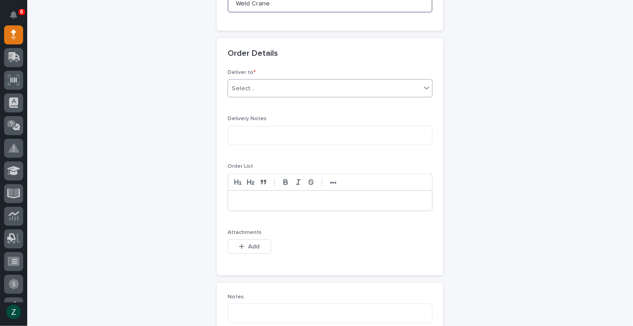
type input "Weld Crane"
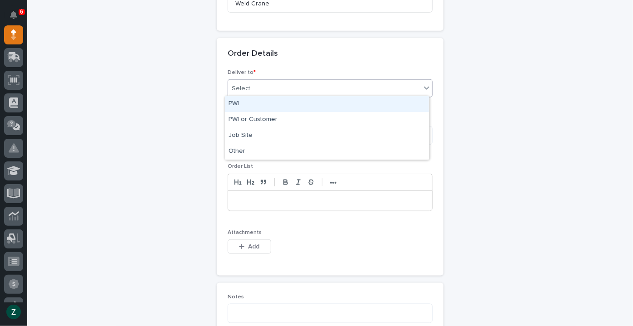
click at [290, 82] on div "Select..." at bounding box center [324, 88] width 193 height 15
click at [286, 102] on div "PWI" at bounding box center [327, 104] width 204 height 16
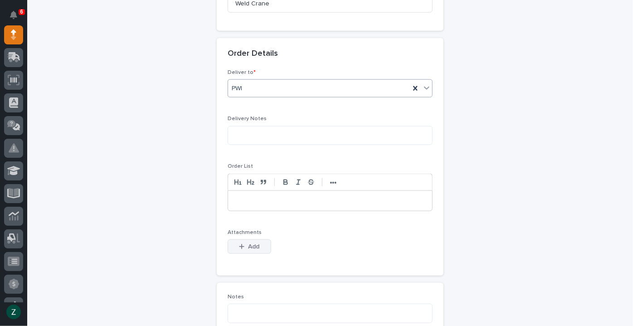
click at [248, 245] on span "Add" at bounding box center [253, 247] width 11 height 8
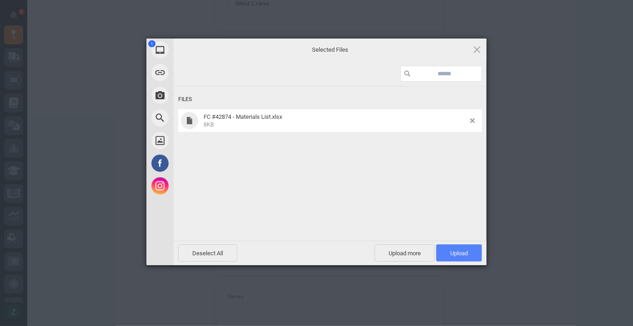
click at [471, 256] on span "Upload 1" at bounding box center [459, 252] width 46 height 17
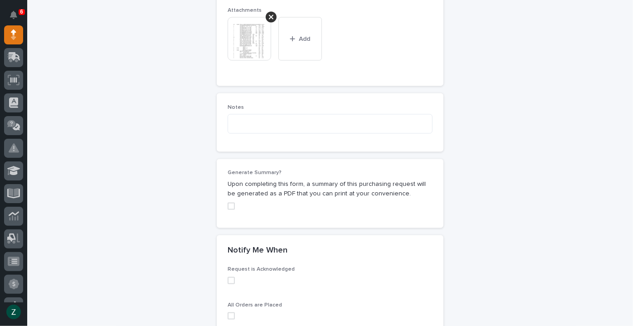
scroll to position [875, 0]
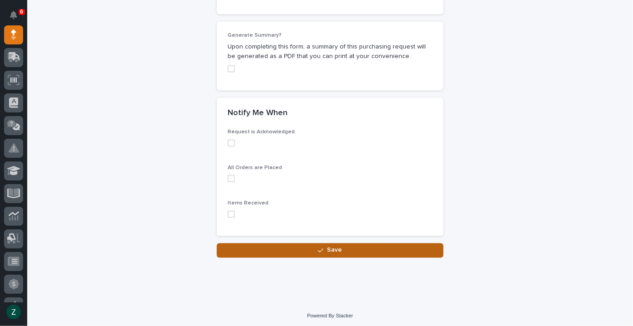
click at [336, 246] on span "Save" at bounding box center [334, 250] width 15 height 8
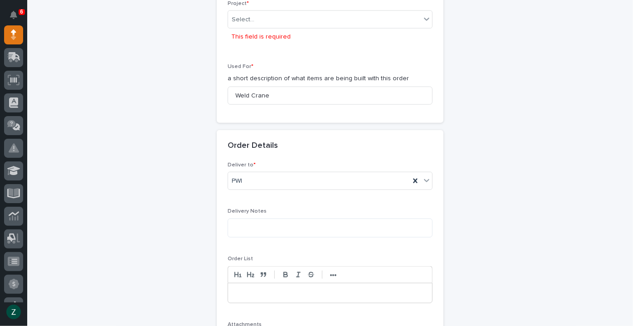
scroll to position [445, 0]
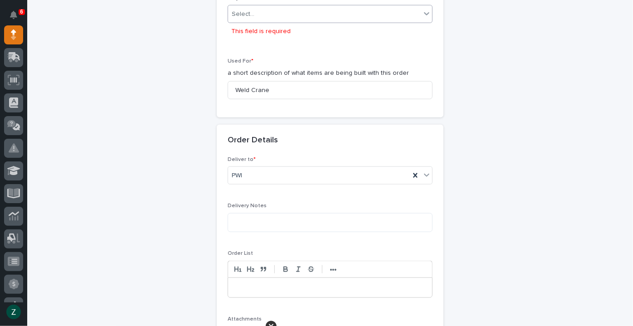
click at [309, 12] on div "Select..." at bounding box center [324, 14] width 193 height 15
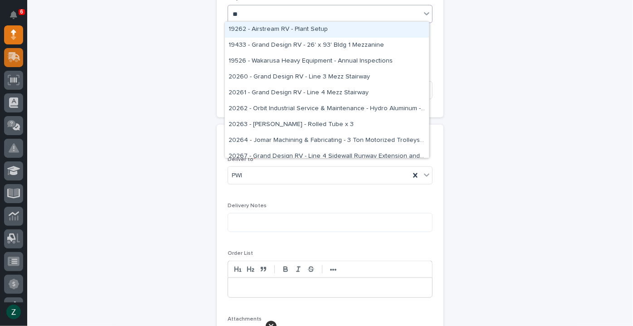
type input "**"
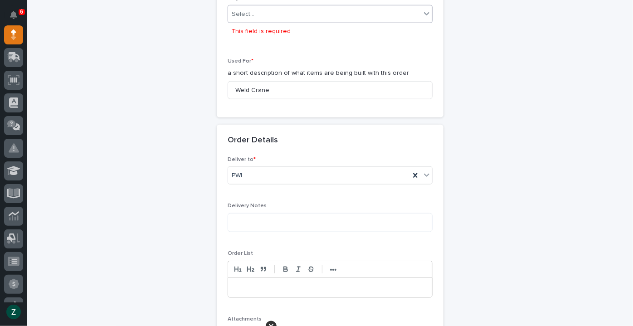
click at [329, 17] on div "Select..." at bounding box center [324, 14] width 193 height 15
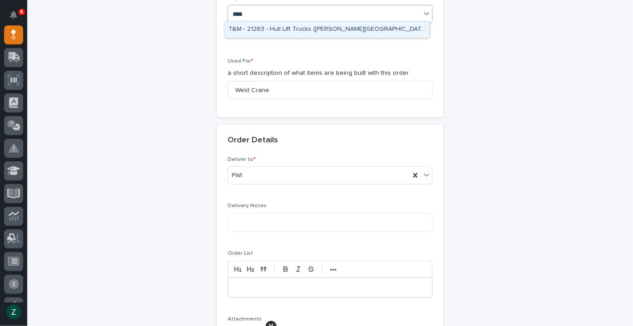
type input "*****"
click at [317, 31] on div "26377 - [PERSON_NAME] Electric - Weld Crane" at bounding box center [327, 30] width 204 height 16
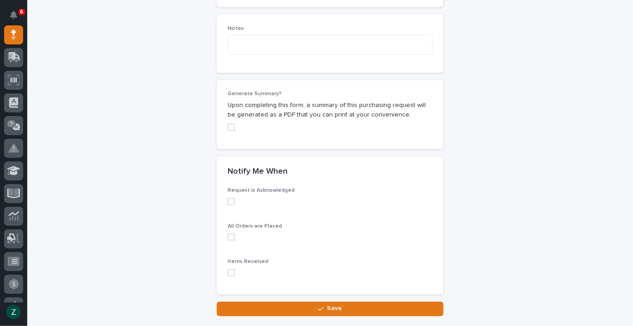
scroll to position [875, 0]
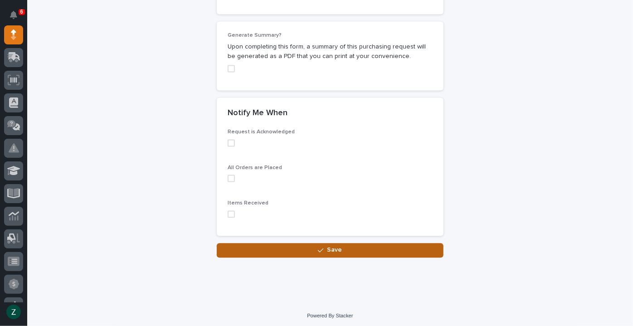
click at [334, 250] on span "Save" at bounding box center [334, 250] width 15 height 8
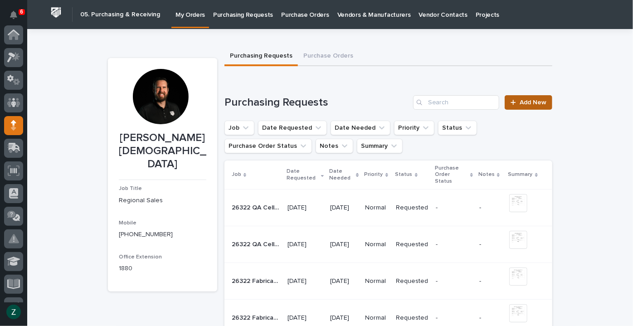
scroll to position [91, 0]
click at [541, 104] on span "Add New" at bounding box center [533, 102] width 27 height 6
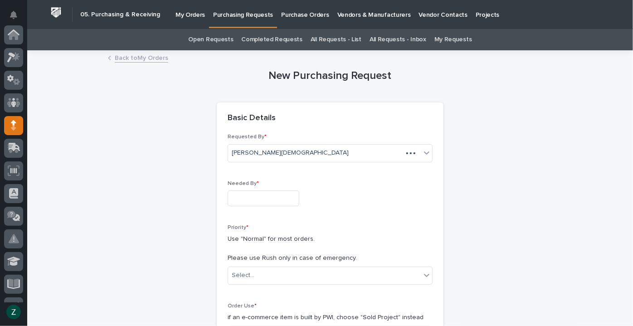
scroll to position [91, 0]
click at [285, 197] on input "text" at bounding box center [264, 198] width 72 height 16
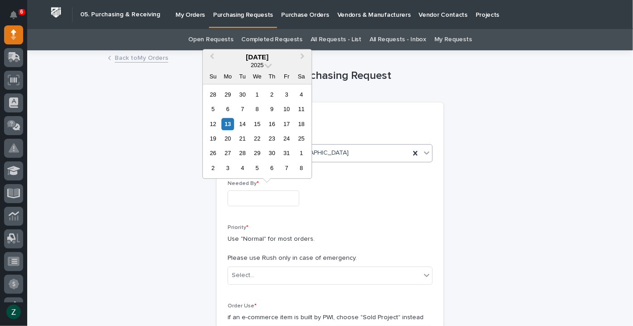
click at [289, 151] on div "31" at bounding box center [287, 153] width 12 height 12
type input "**********"
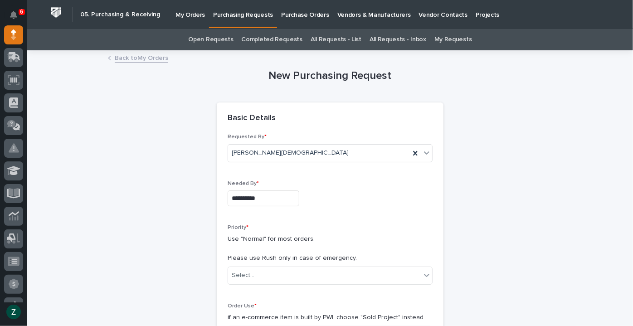
scroll to position [165, 0]
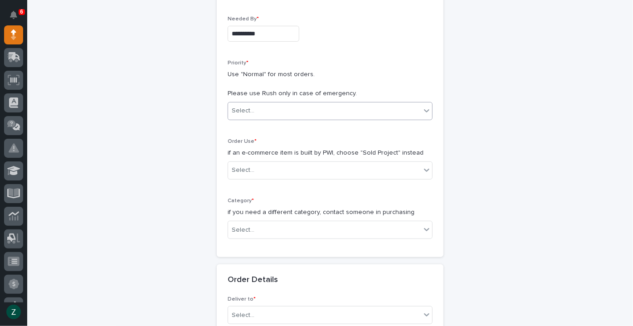
click at [274, 105] on div "Select..." at bounding box center [324, 110] width 193 height 15
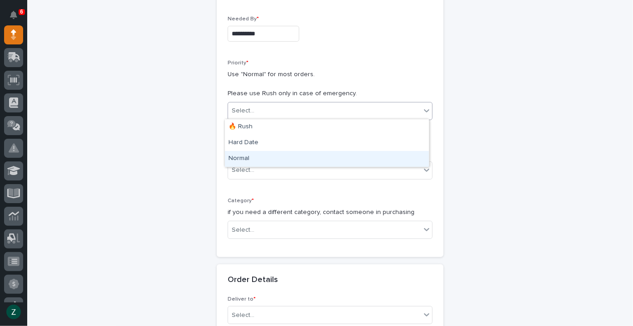
click at [272, 156] on div "Normal" at bounding box center [327, 159] width 204 height 16
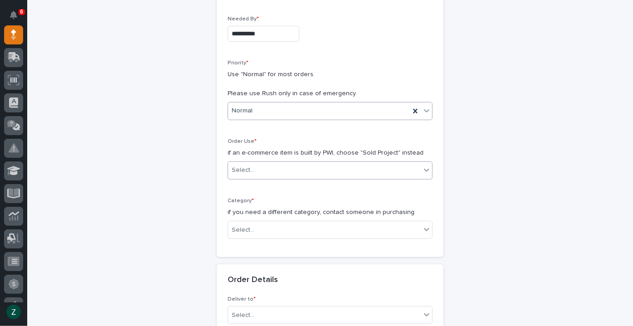
click at [271, 166] on div "Select..." at bounding box center [324, 170] width 193 height 15
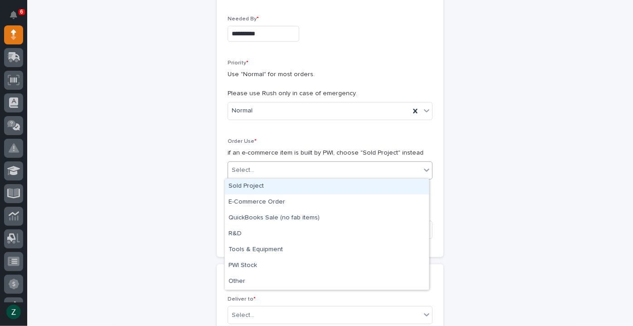
click at [282, 185] on div "Sold Project" at bounding box center [327, 187] width 204 height 16
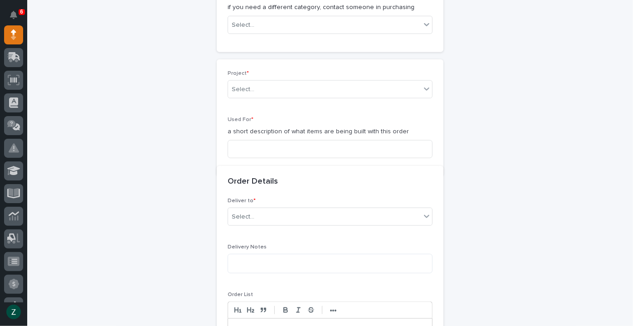
scroll to position [375, 0]
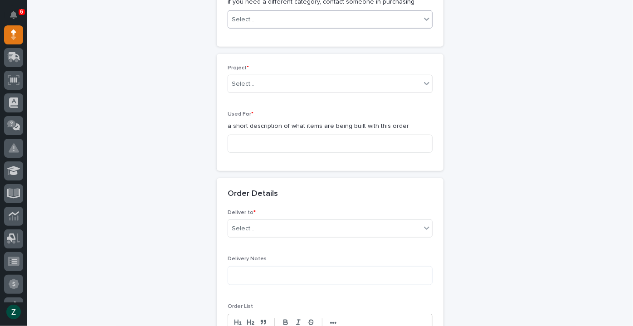
click at [284, 20] on div "Select..." at bounding box center [324, 19] width 193 height 15
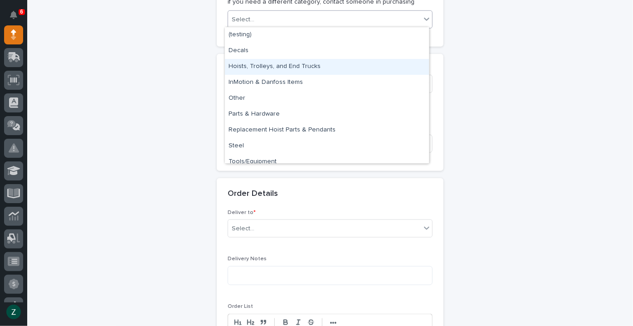
click at [510, 63] on div "**********" at bounding box center [330, 200] width 444 height 1049
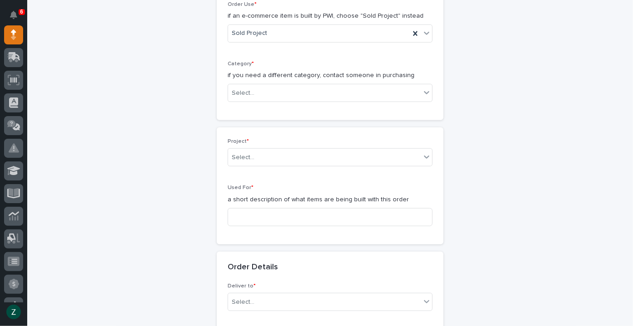
scroll to position [292, 0]
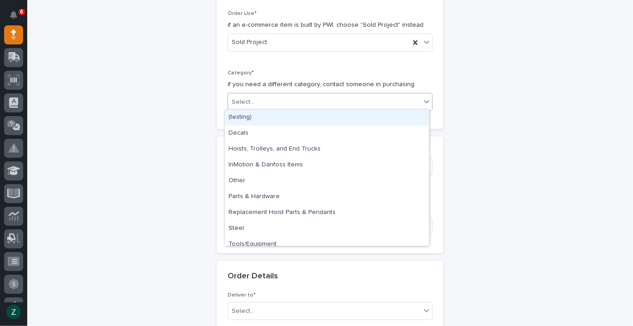
click at [424, 103] on icon at bounding box center [426, 101] width 9 height 9
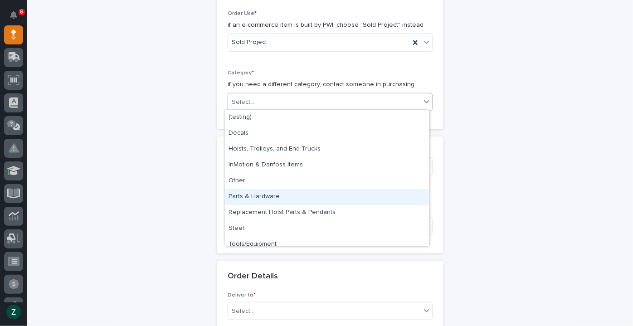
click at [293, 194] on div "Parts & Hardware" at bounding box center [327, 197] width 204 height 16
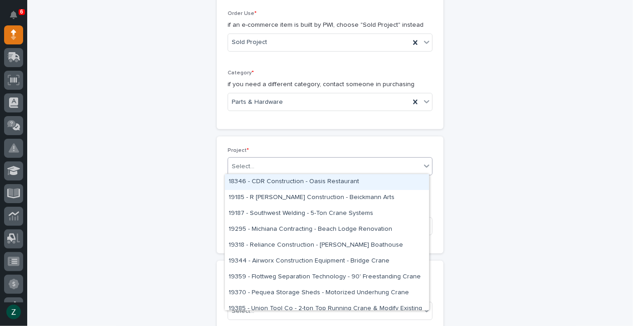
click at [293, 169] on div "Select..." at bounding box center [324, 166] width 193 height 15
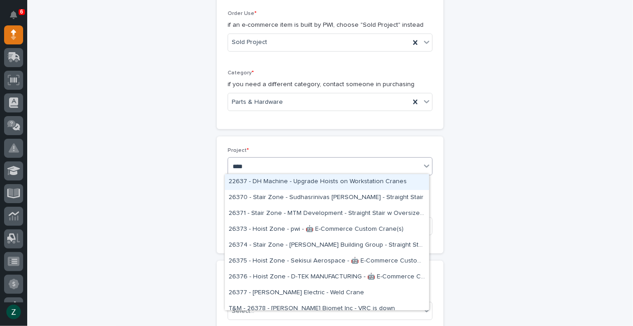
type input "*****"
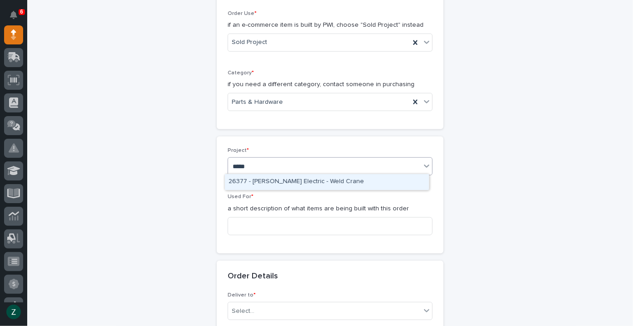
click at [294, 174] on div "26377 - [PERSON_NAME] Electric - Weld Crane" at bounding box center [327, 182] width 204 height 16
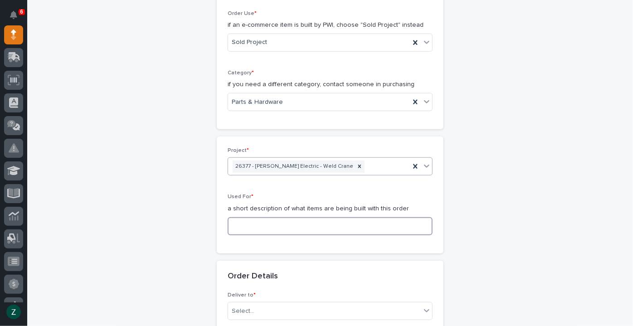
click at [303, 228] on input at bounding box center [330, 226] width 205 height 18
type input "F"
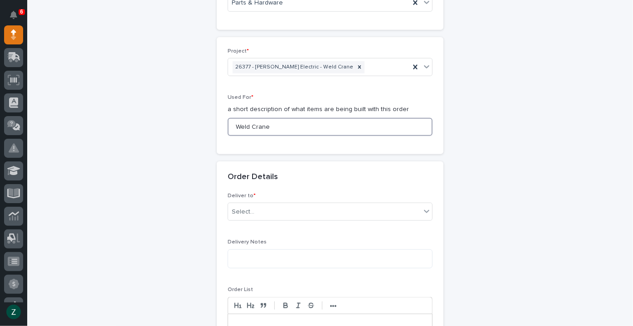
scroll to position [499, 0]
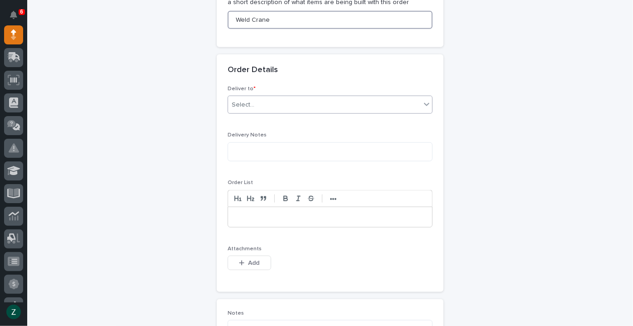
type input "Weld Crane"
click at [277, 106] on div "Select..." at bounding box center [324, 104] width 193 height 15
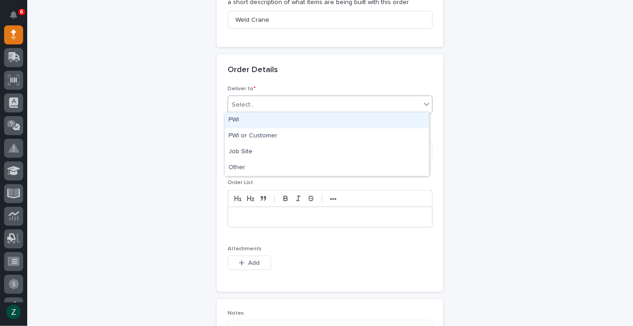
click at [278, 120] on div "PWI" at bounding box center [327, 120] width 204 height 16
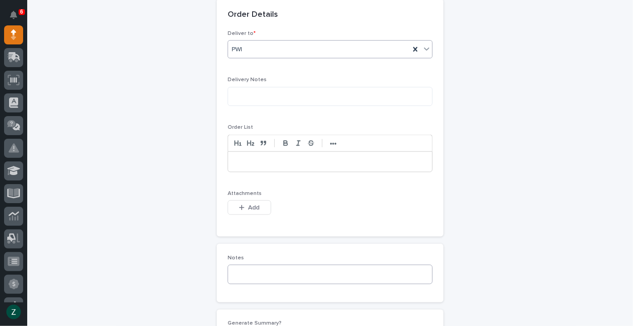
scroll to position [664, 0]
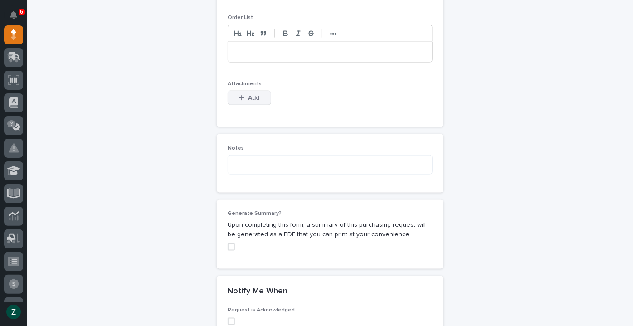
click at [258, 96] on button "Add" at bounding box center [250, 98] width 44 height 15
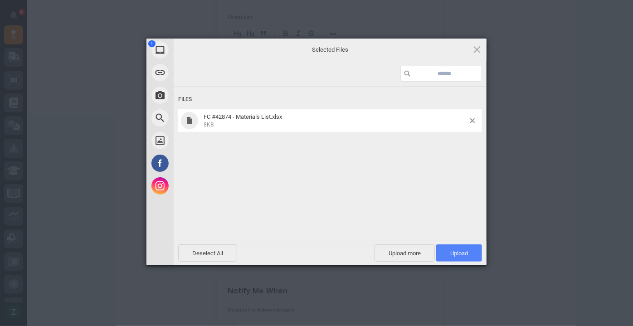
drag, startPoint x: 475, startPoint y: 261, endPoint x: 475, endPoint y: 254, distance: 6.3
click at [475, 261] on span "Upload 1" at bounding box center [459, 252] width 46 height 17
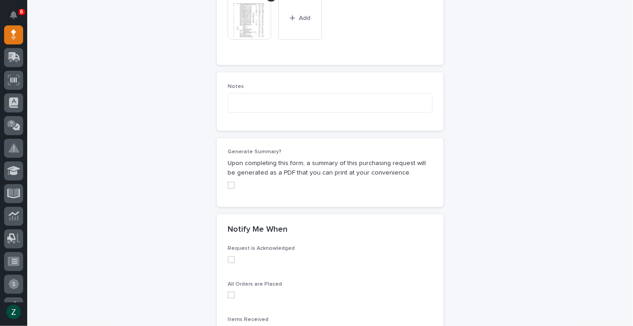
scroll to position [875, 0]
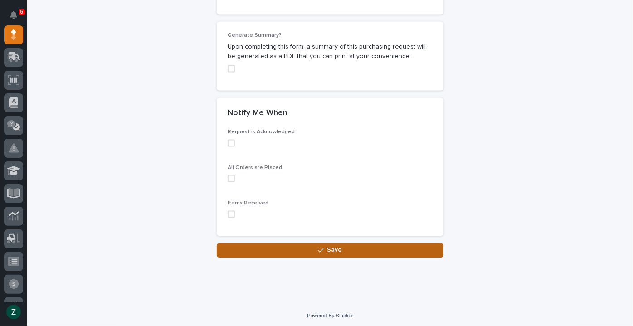
click at [352, 248] on button "Save" at bounding box center [330, 250] width 227 height 15
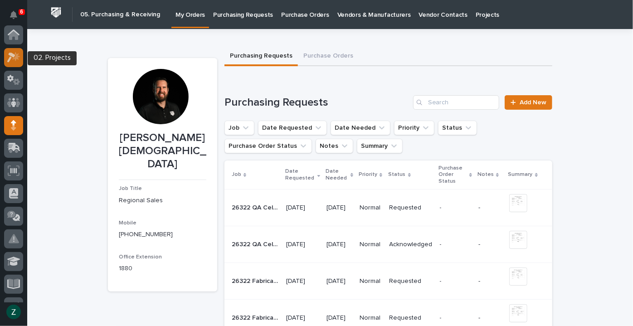
click at [15, 58] on icon at bounding box center [16, 56] width 8 height 9
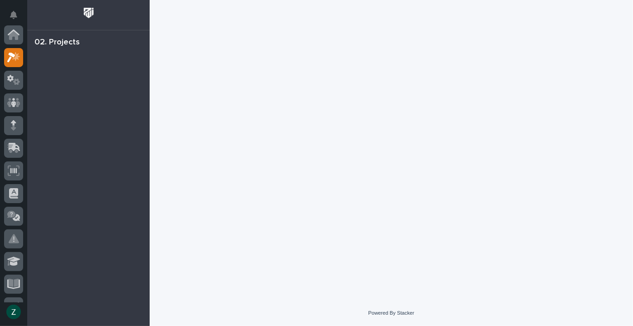
scroll to position [23, 0]
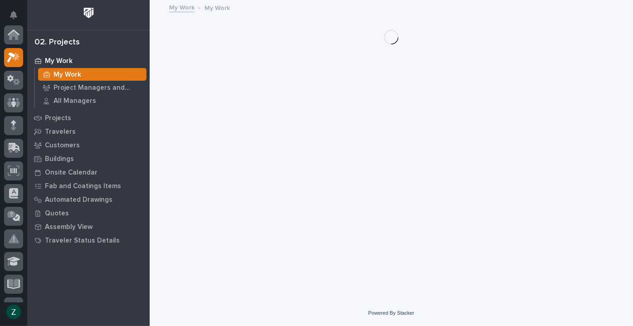
scroll to position [23, 0]
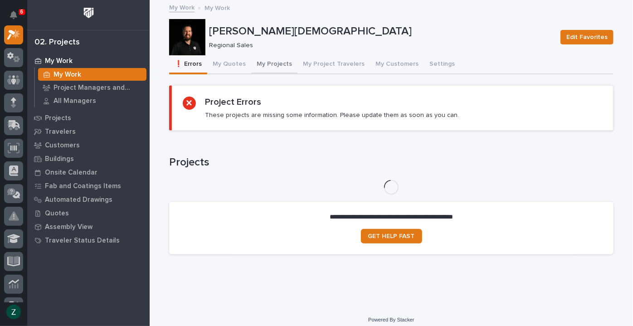
click at [283, 65] on button "My Projects" at bounding box center [274, 64] width 46 height 19
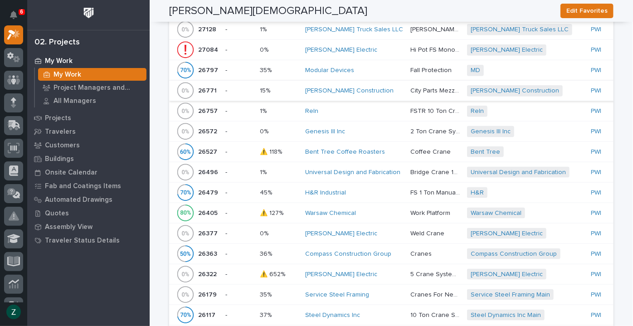
scroll to position [536, 0]
click at [387, 148] on div "Bent Tree Coffee Roasters" at bounding box center [354, 152] width 98 height 8
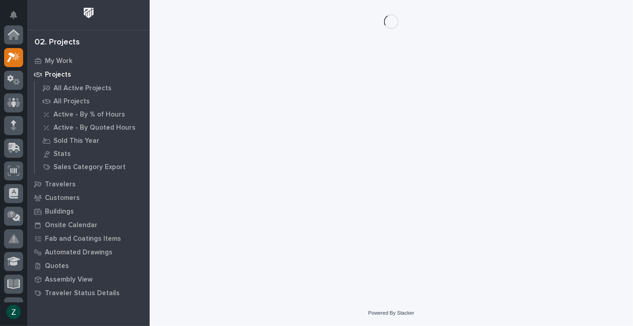
scroll to position [23, 0]
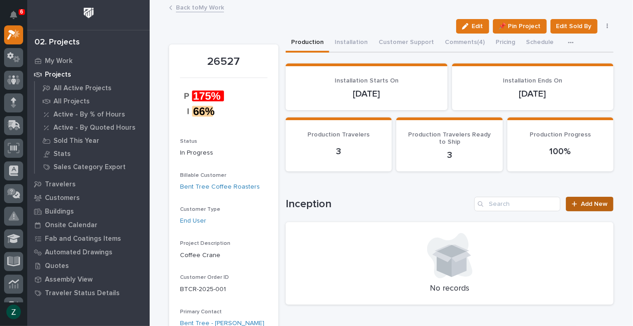
click at [592, 201] on span "Add New" at bounding box center [594, 204] width 27 height 6
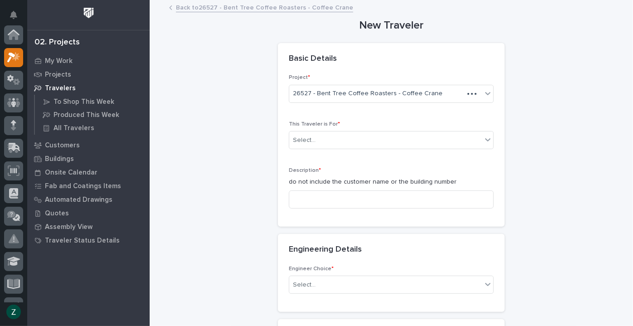
scroll to position [23, 0]
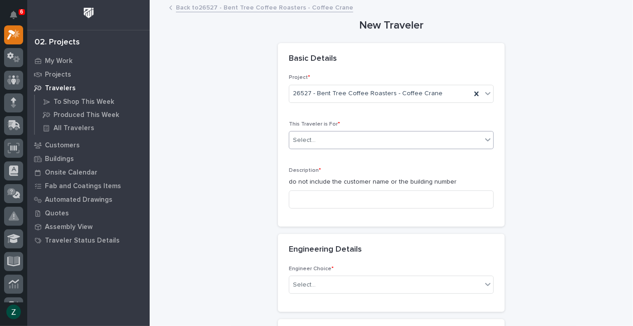
click at [464, 140] on div "Select..." at bounding box center [385, 140] width 193 height 15
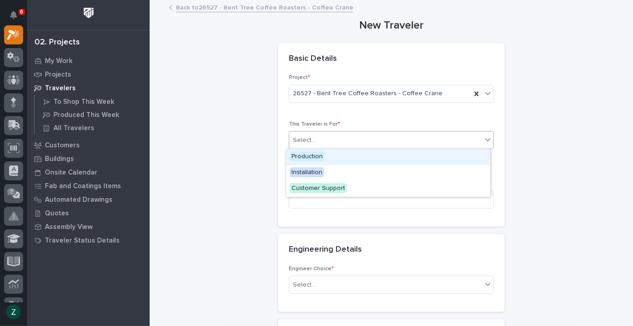
click at [417, 158] on div "Production" at bounding box center [388, 157] width 204 height 16
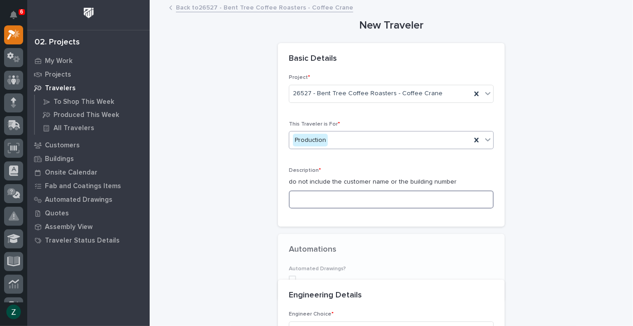
click at [384, 201] on input at bounding box center [391, 199] width 205 height 18
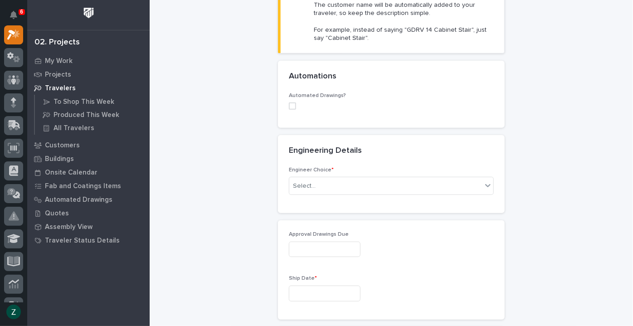
scroll to position [288, 0]
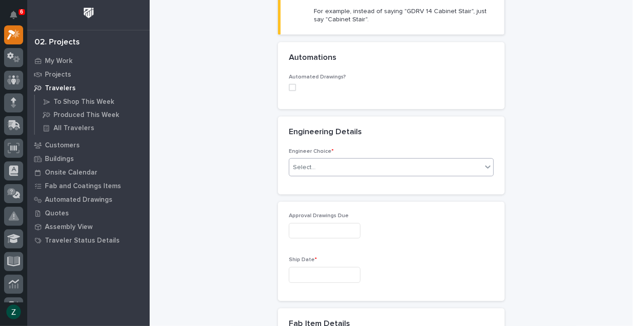
type input "Below Hook Device V3"
click at [336, 165] on div "Select..." at bounding box center [385, 167] width 193 height 15
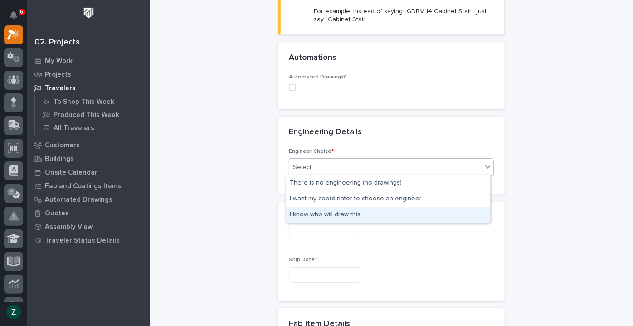
click at [343, 212] on div "I know who will draw this" at bounding box center [388, 215] width 204 height 16
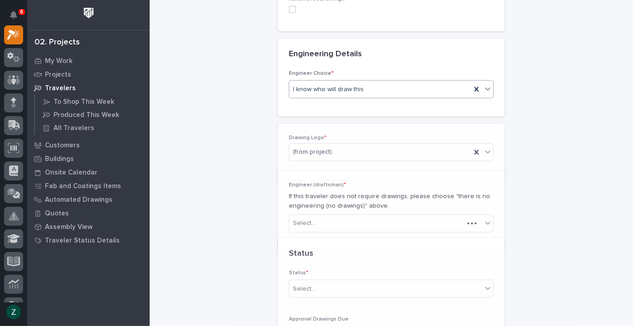
scroll to position [428, 0]
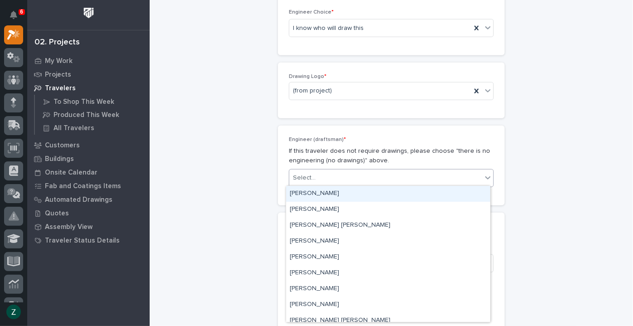
click at [354, 174] on div "Select..." at bounding box center [385, 177] width 193 height 15
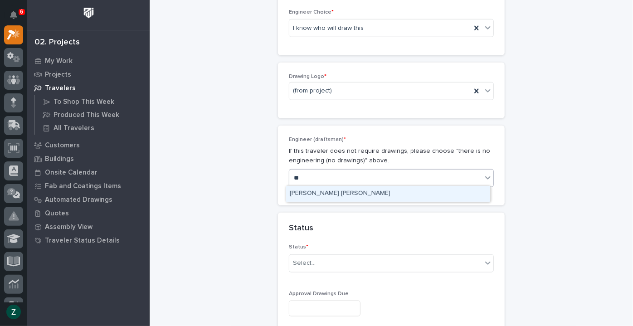
type input "***"
drag, startPoint x: 356, startPoint y: 194, endPoint x: 357, endPoint y: 208, distance: 14.1
click at [356, 196] on div "[PERSON_NAME] [PERSON_NAME]" at bounding box center [388, 194] width 204 height 16
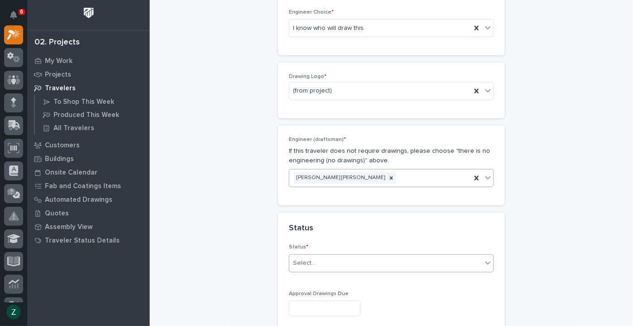
click at [347, 265] on div "Select..." at bounding box center [385, 263] width 193 height 15
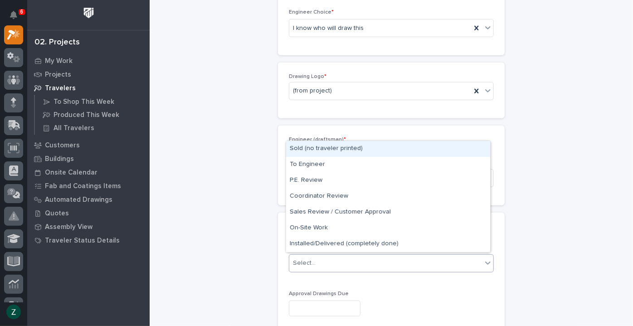
click at [326, 147] on div "Sold (no traveler printed)" at bounding box center [388, 149] width 204 height 16
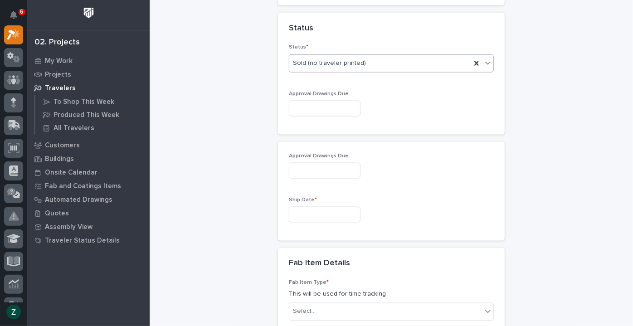
scroll to position [633, 0]
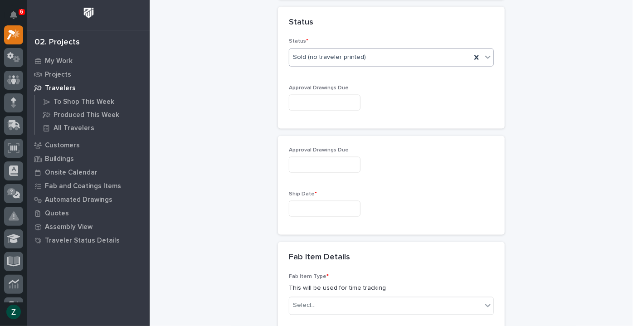
click at [331, 97] on input "text" at bounding box center [325, 103] width 72 height 16
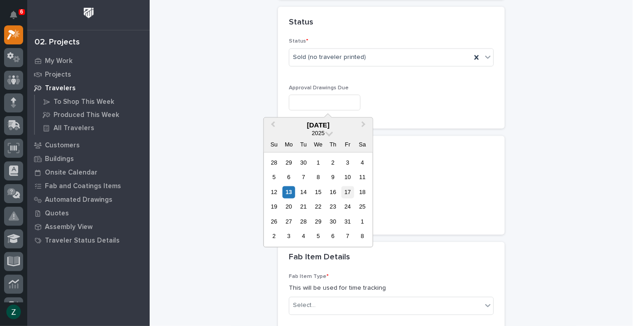
click at [349, 190] on div "17" at bounding box center [347, 192] width 12 height 12
type input "**********"
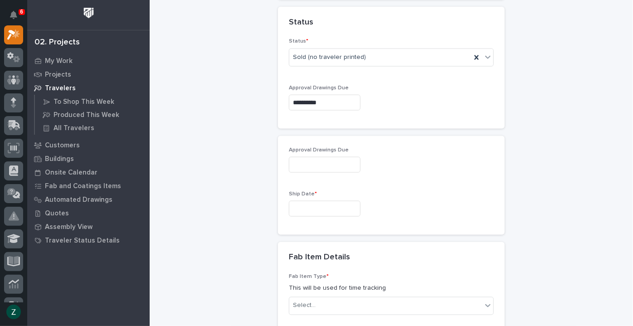
type input "**********"
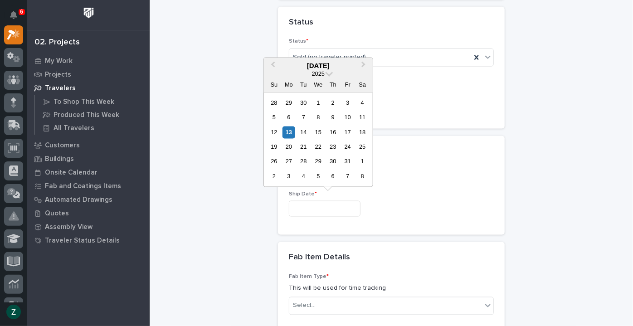
click at [333, 204] on input "text" at bounding box center [325, 209] width 72 height 16
click at [313, 159] on div "29" at bounding box center [318, 162] width 12 height 12
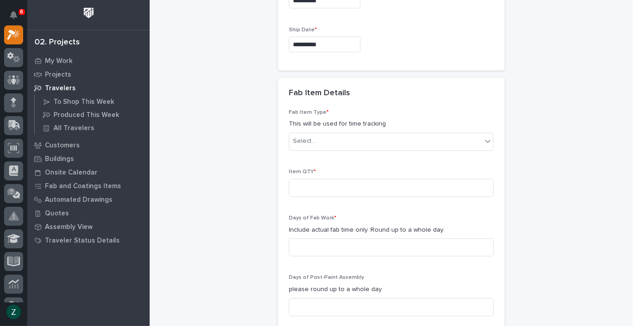
scroll to position [799, 0]
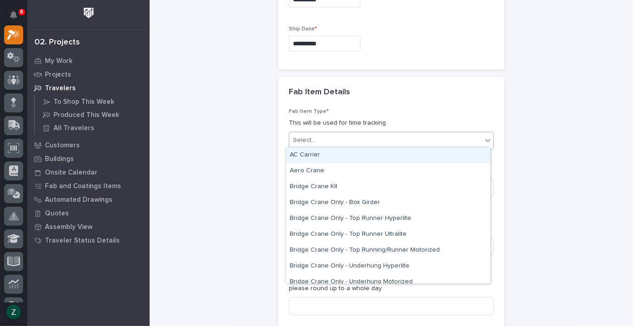
click at [340, 133] on div "Select..." at bounding box center [385, 140] width 193 height 15
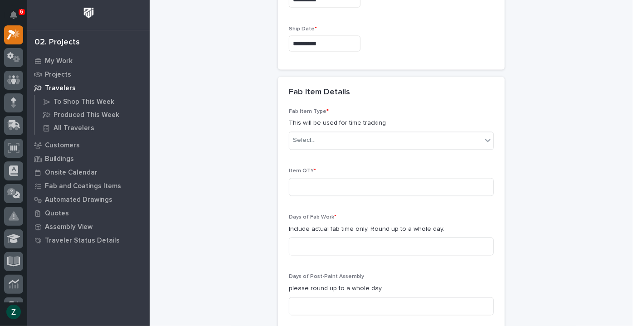
click at [406, 103] on div "Fab Item Details" at bounding box center [391, 93] width 227 height 32
click at [342, 39] on input "**********" at bounding box center [325, 44] width 72 height 16
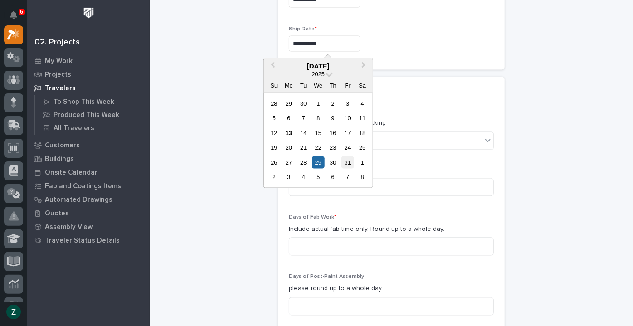
click at [348, 159] on div "31" at bounding box center [347, 162] width 12 height 12
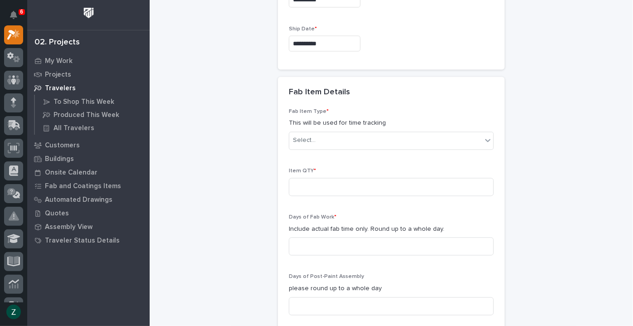
type input "**********"
click at [323, 180] on input at bounding box center [391, 187] width 205 height 18
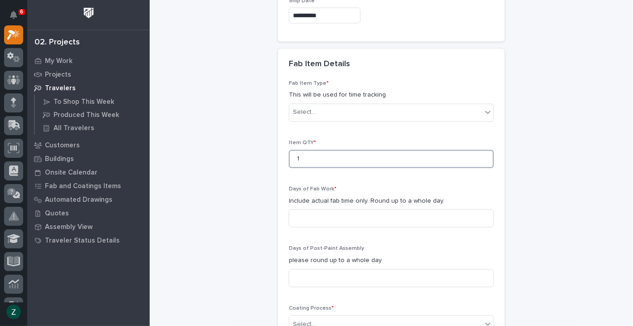
scroll to position [922, 0]
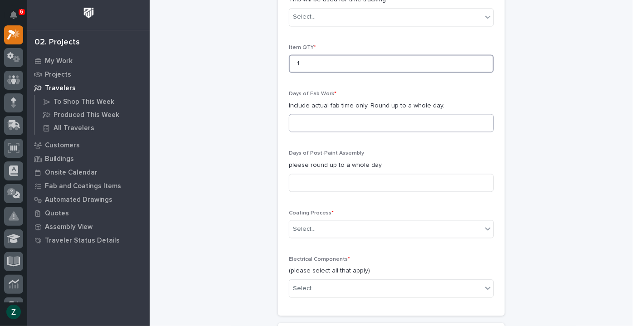
type input "1"
click at [319, 117] on input at bounding box center [391, 123] width 205 height 18
type input "1"
click at [354, 222] on div "Select..." at bounding box center [385, 229] width 193 height 15
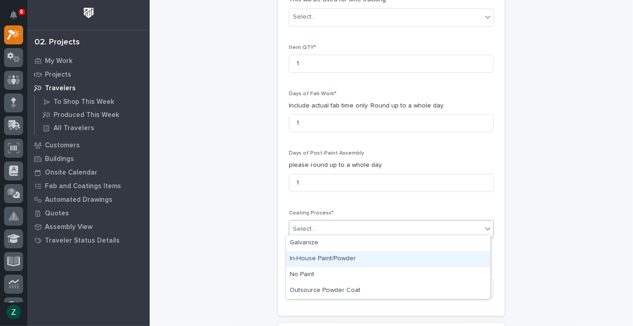
click at [352, 255] on div "In-House Paint/Powder" at bounding box center [388, 259] width 204 height 16
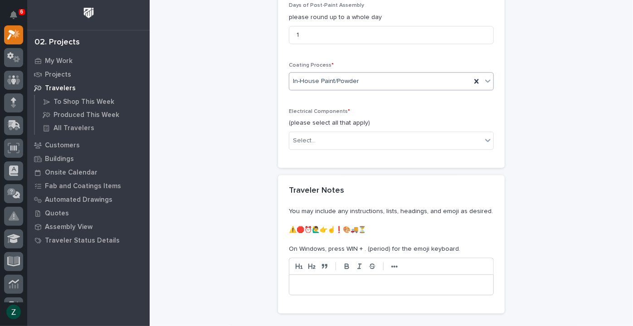
scroll to position [1087, 0]
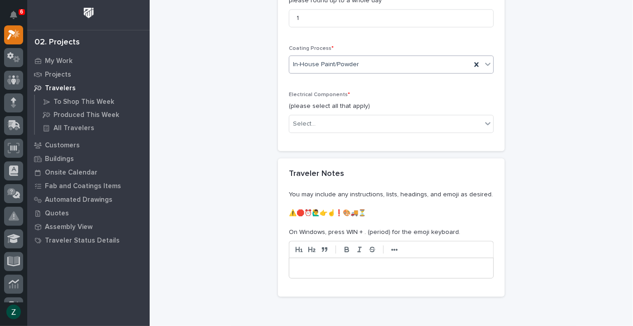
click at [371, 258] on div at bounding box center [391, 268] width 204 height 20
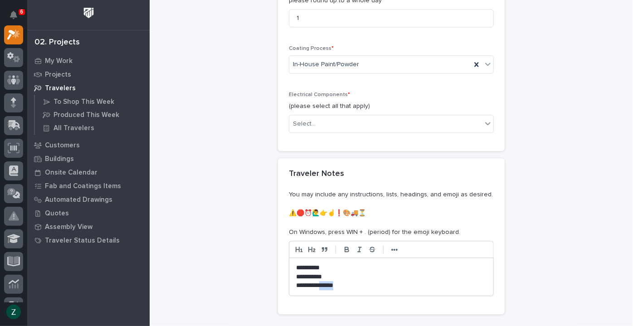
drag, startPoint x: 346, startPoint y: 282, endPoint x: 323, endPoint y: 284, distance: 23.2
click at [323, 284] on p "**********" at bounding box center [391, 285] width 191 height 9
drag, startPoint x: 293, startPoint y: 265, endPoint x: 297, endPoint y: 266, distance: 4.6
click at [296, 265] on p "**********" at bounding box center [391, 267] width 191 height 9
drag, startPoint x: 345, startPoint y: 261, endPoint x: 285, endPoint y: 263, distance: 59.4
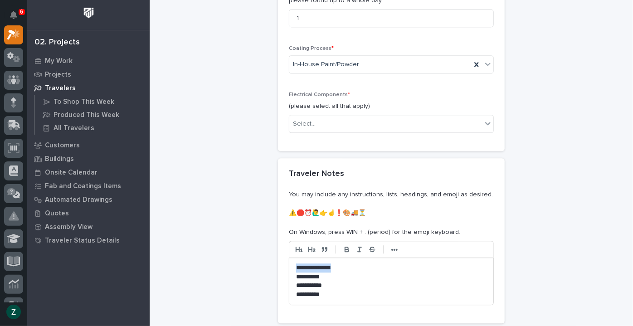
click at [285, 263] on div "**********" at bounding box center [391, 256] width 227 height 133
click at [349, 248] on button "button" at bounding box center [347, 249] width 13 height 11
click at [356, 246] on icon "button" at bounding box center [360, 249] width 8 height 8
click at [392, 248] on strong "•••" at bounding box center [394, 249] width 7 height 7
click at [370, 248] on icon "button" at bounding box center [372, 249] width 8 height 8
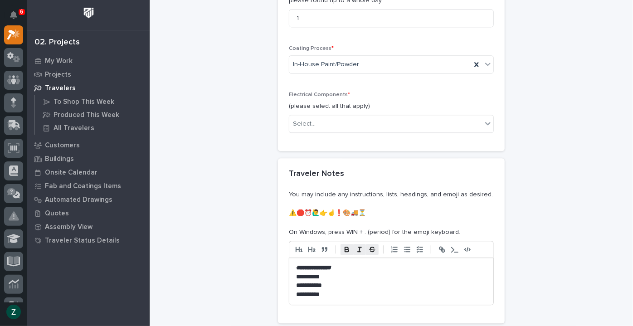
click at [370, 248] on icon "button" at bounding box center [372, 249] width 8 height 8
click at [367, 273] on p "**********" at bounding box center [391, 277] width 191 height 9
click at [296, 275] on p "**********" at bounding box center [391, 277] width 191 height 9
click at [388, 281] on p "**********" at bounding box center [391, 285] width 191 height 9
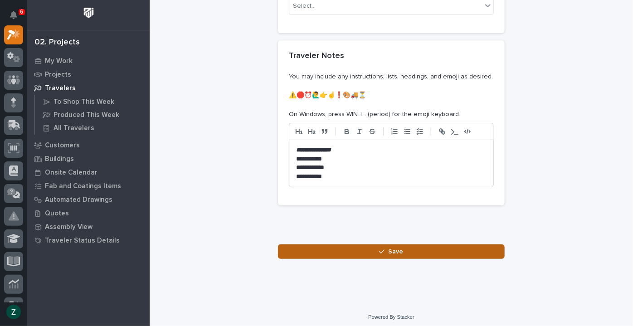
click at [395, 248] on span "Save" at bounding box center [396, 252] width 15 height 8
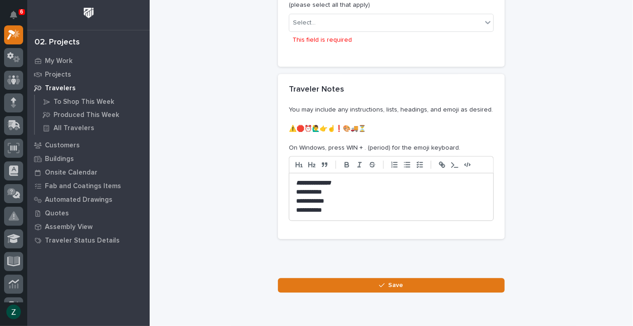
scroll to position [904, 0]
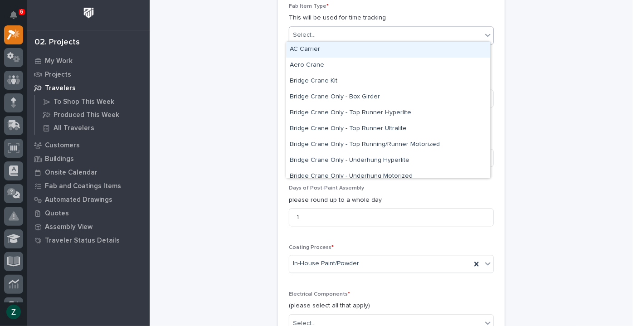
click at [375, 30] on div "Select..." at bounding box center [385, 35] width 193 height 15
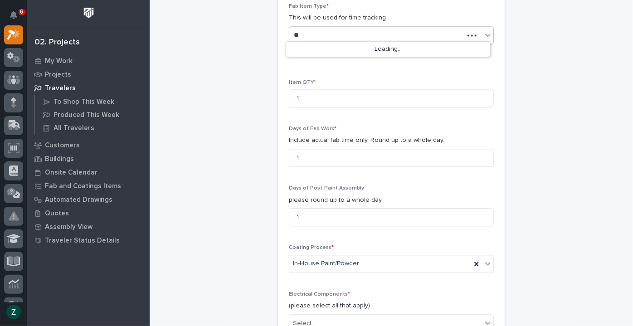
type input "*"
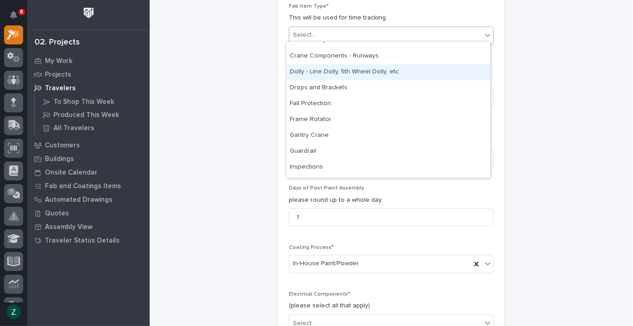
scroll to position [206, 0]
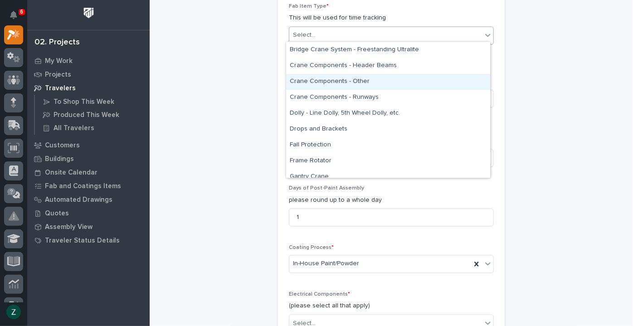
click at [396, 78] on div "Crane Components - Other" at bounding box center [388, 82] width 204 height 16
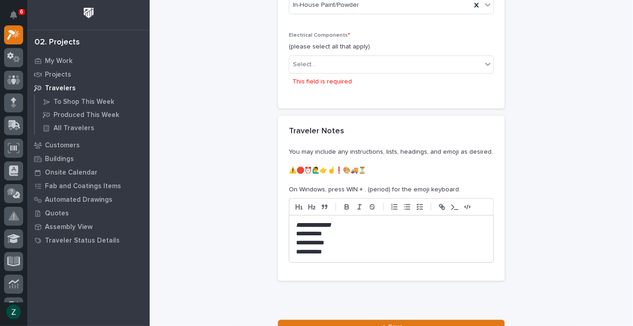
scroll to position [1098, 0]
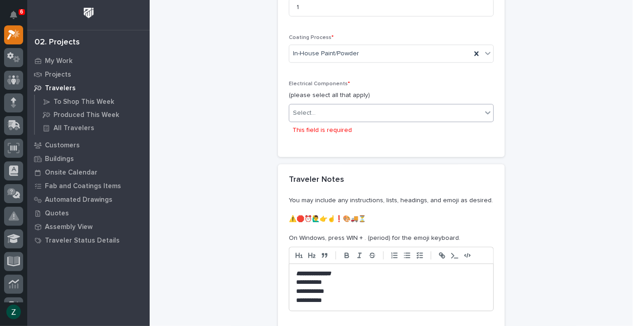
click at [356, 115] on div "Select..." at bounding box center [385, 113] width 193 height 15
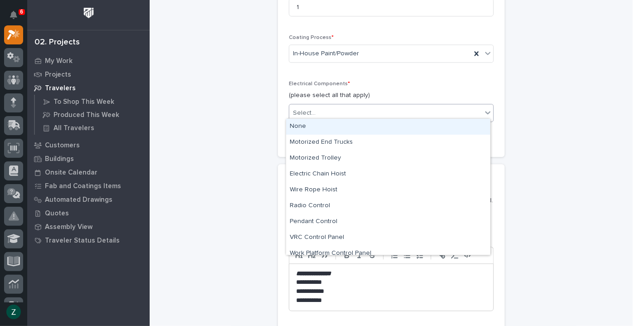
click at [352, 128] on div "None" at bounding box center [388, 127] width 204 height 16
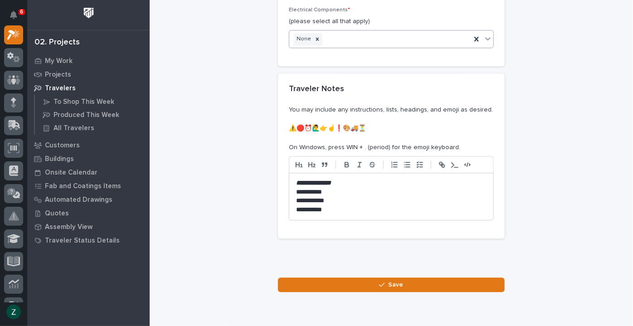
scroll to position [1205, 0]
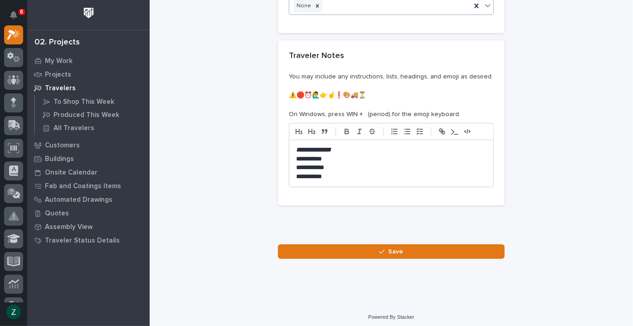
click at [408, 244] on button "Save" at bounding box center [391, 251] width 227 height 15
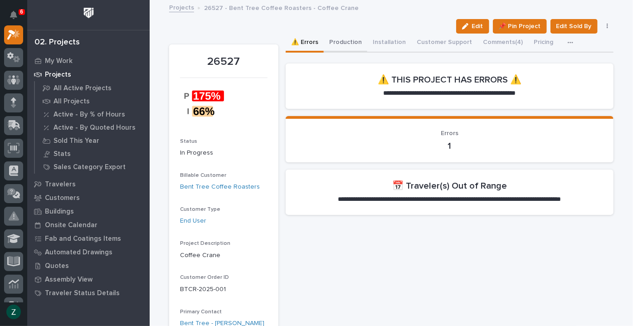
click at [346, 44] on button "Production" at bounding box center [346, 43] width 44 height 19
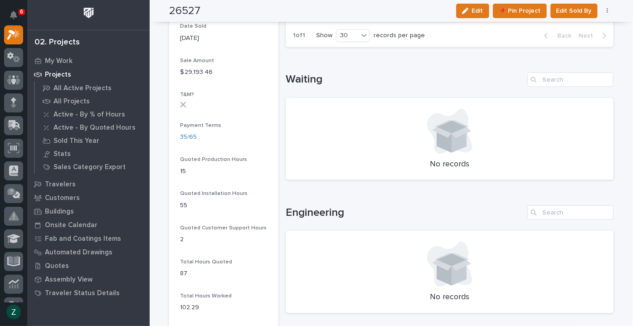
scroll to position [371, 0]
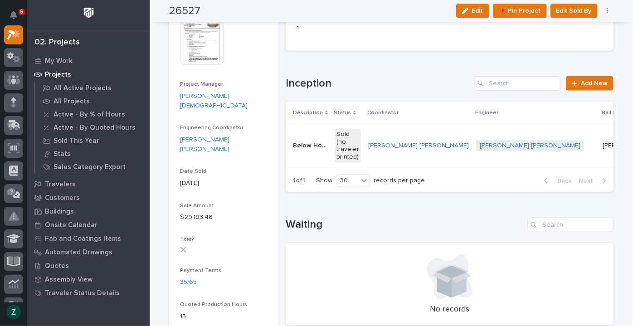
click at [603, 140] on p "[PERSON_NAME][DEMOGRAPHIC_DATA]" at bounding box center [637, 145] width 69 height 10
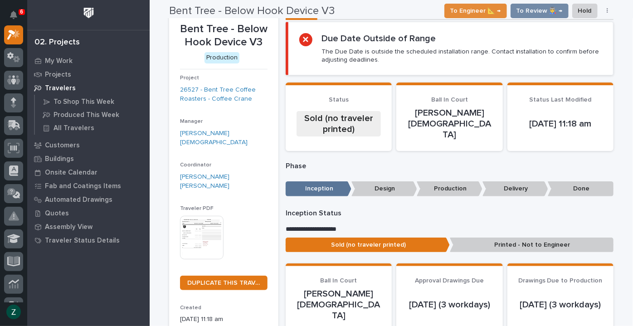
scroll to position [29, 0]
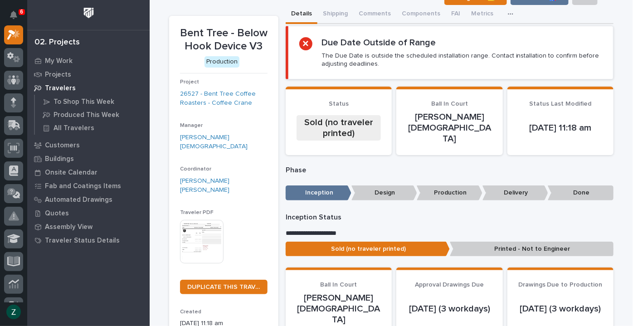
click at [208, 220] on img at bounding box center [202, 242] width 44 height 44
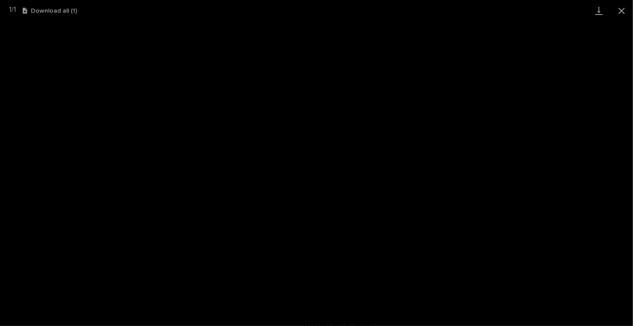
scroll to position [23, 0]
